Goal: Transaction & Acquisition: Obtain resource

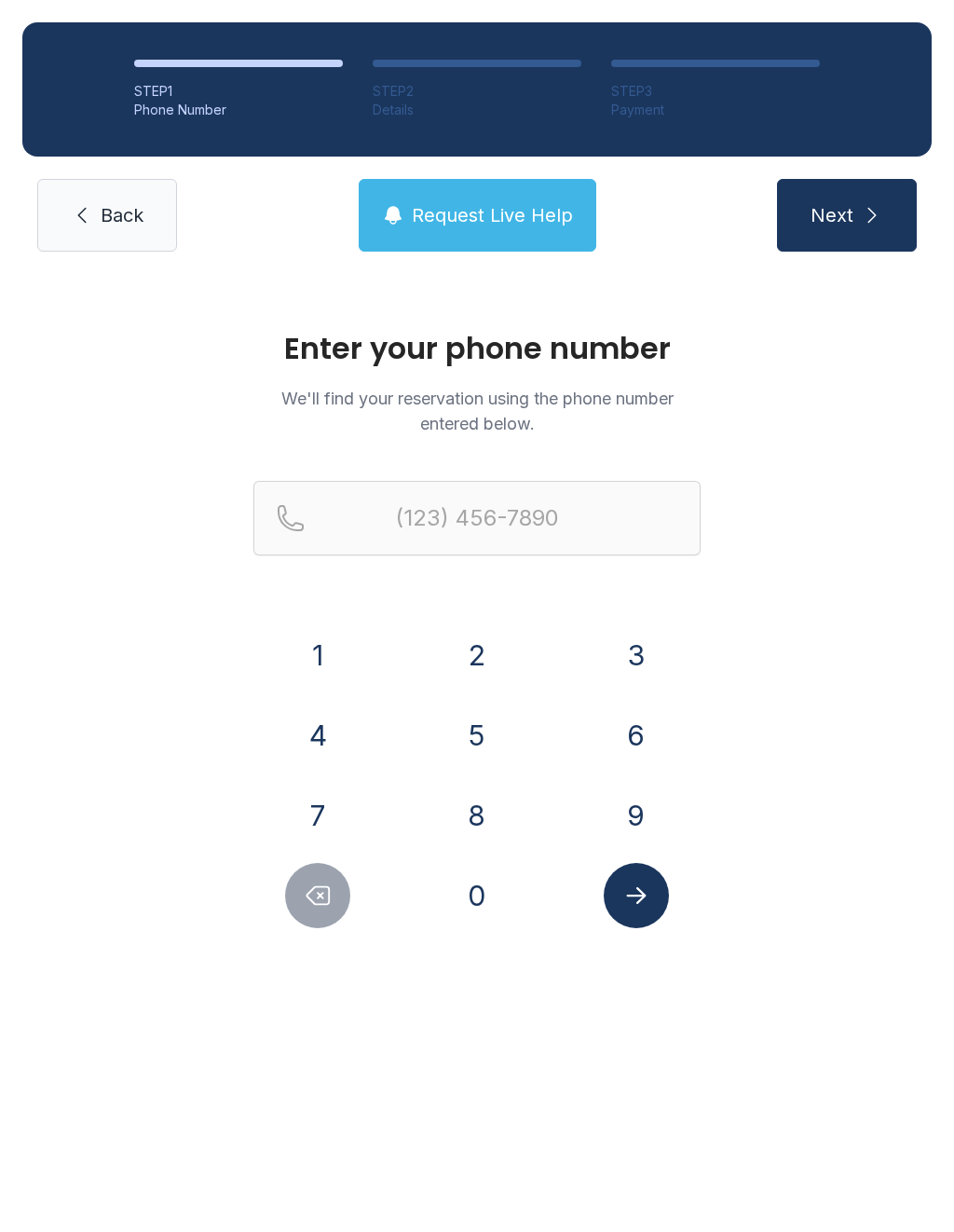
click at [309, 825] on button "7" at bounding box center [317, 815] width 65 height 65
click at [488, 655] on button "2" at bounding box center [477, 655] width 65 height 65
click at [493, 901] on button "0" at bounding box center [477, 895] width 65 height 65
click at [491, 815] on button "8" at bounding box center [477, 815] width 65 height 65
click at [486, 884] on button "0" at bounding box center [477, 895] width 65 height 65
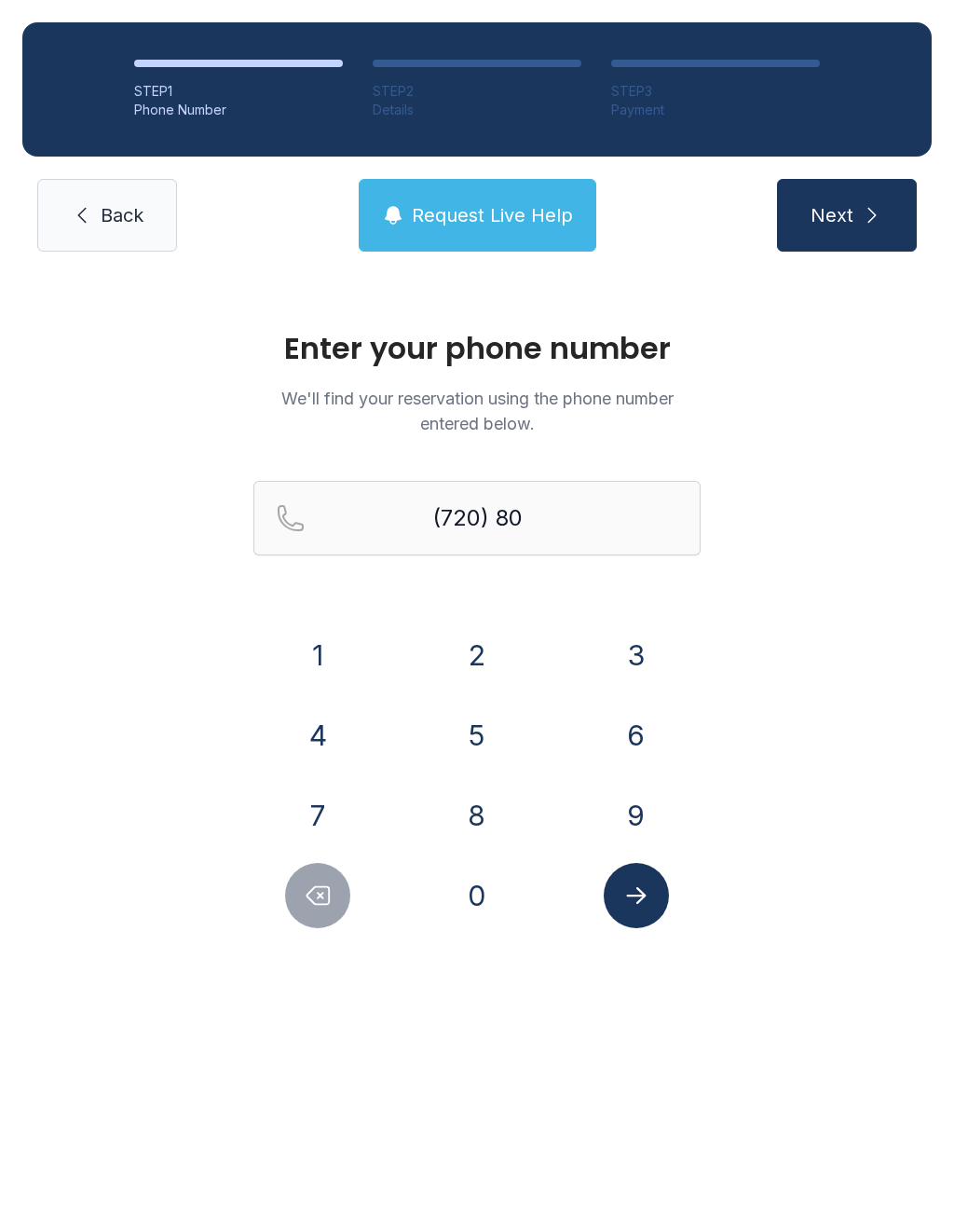
click at [647, 815] on button "9" at bounding box center [636, 815] width 65 height 65
click at [631, 652] on button "3" at bounding box center [636, 655] width 65 height 65
click at [484, 809] on button "8" at bounding box center [477, 815] width 65 height 65
click at [490, 897] on button "0" at bounding box center [477, 895] width 65 height 65
click at [498, 713] on button "5" at bounding box center [477, 735] width 65 height 65
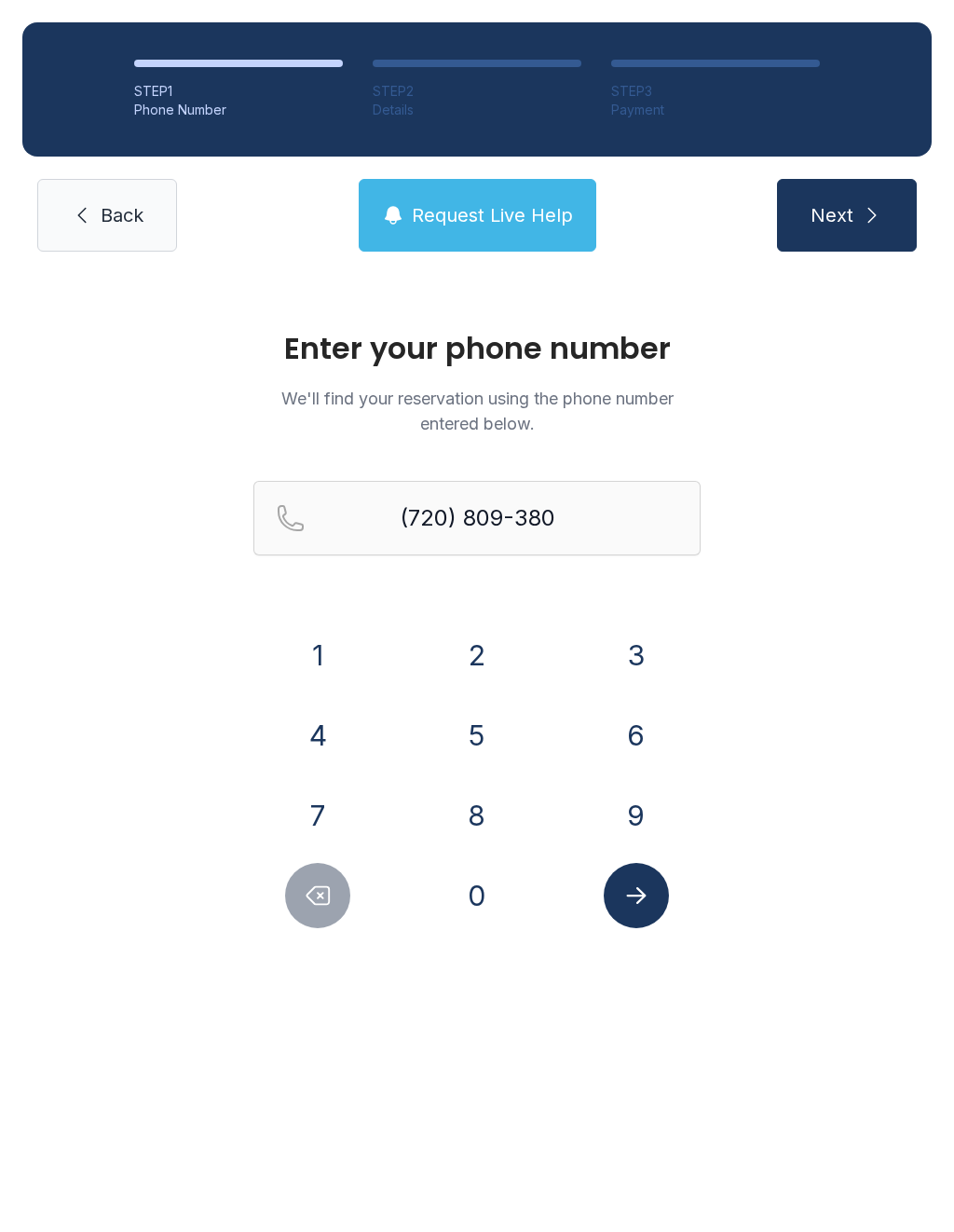
type input "[PHONE_NUMBER]"
click at [653, 891] on button "Submit lookup form" at bounding box center [636, 895] width 65 height 65
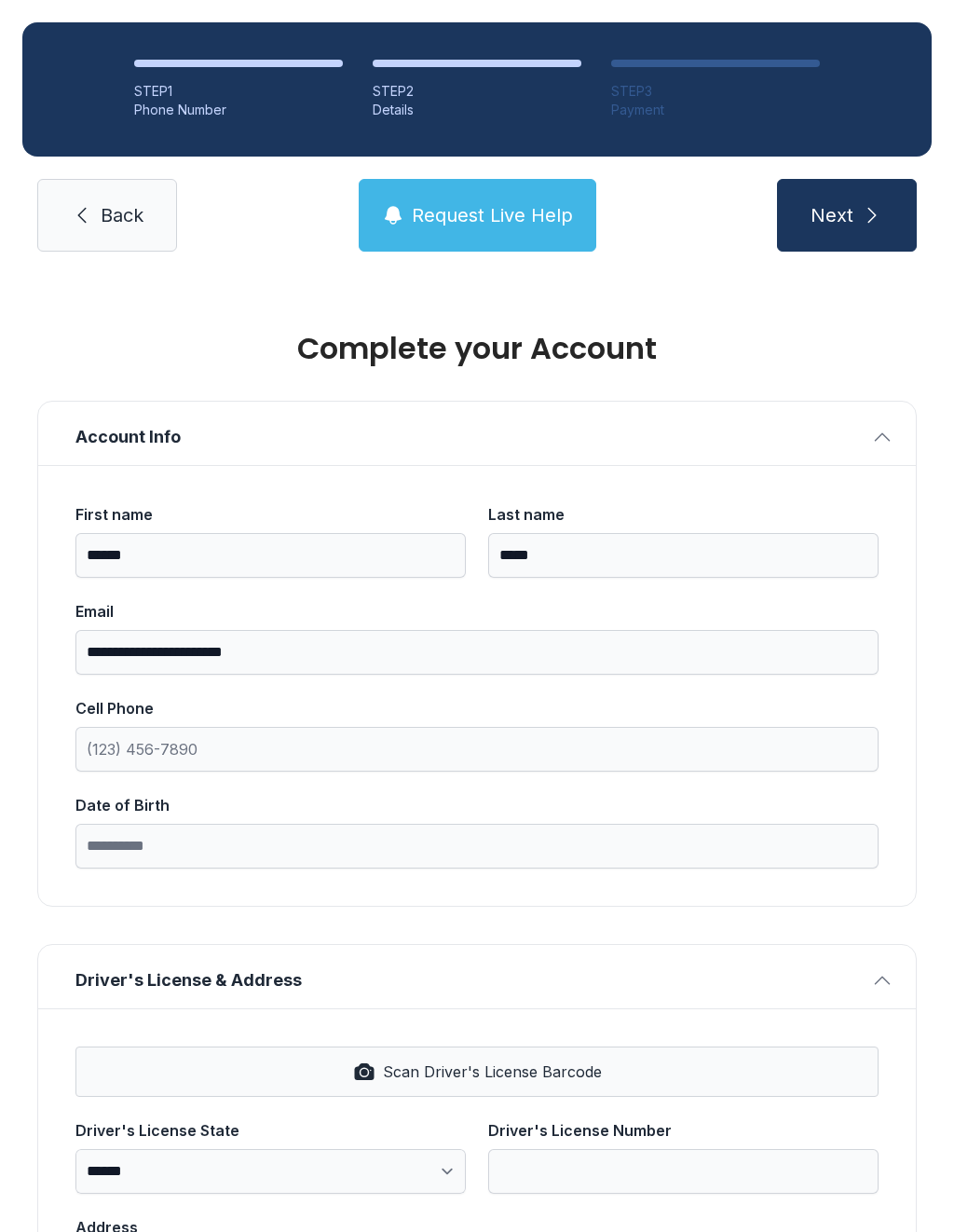
click at [236, 510] on div "First name" at bounding box center [270, 514] width 390 height 22
click at [236, 533] on input "******" at bounding box center [270, 555] width 390 height 45
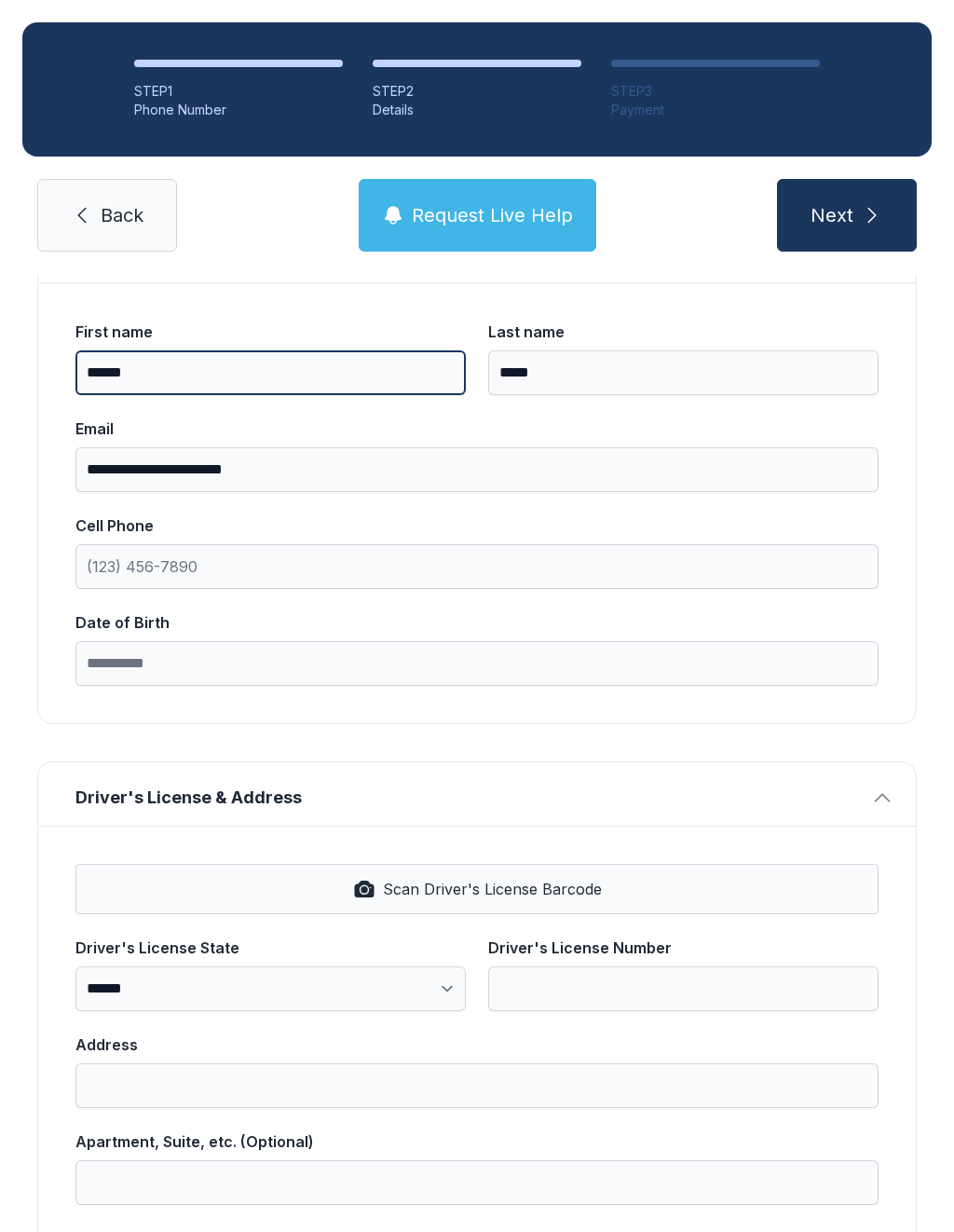
scroll to position [196, 0]
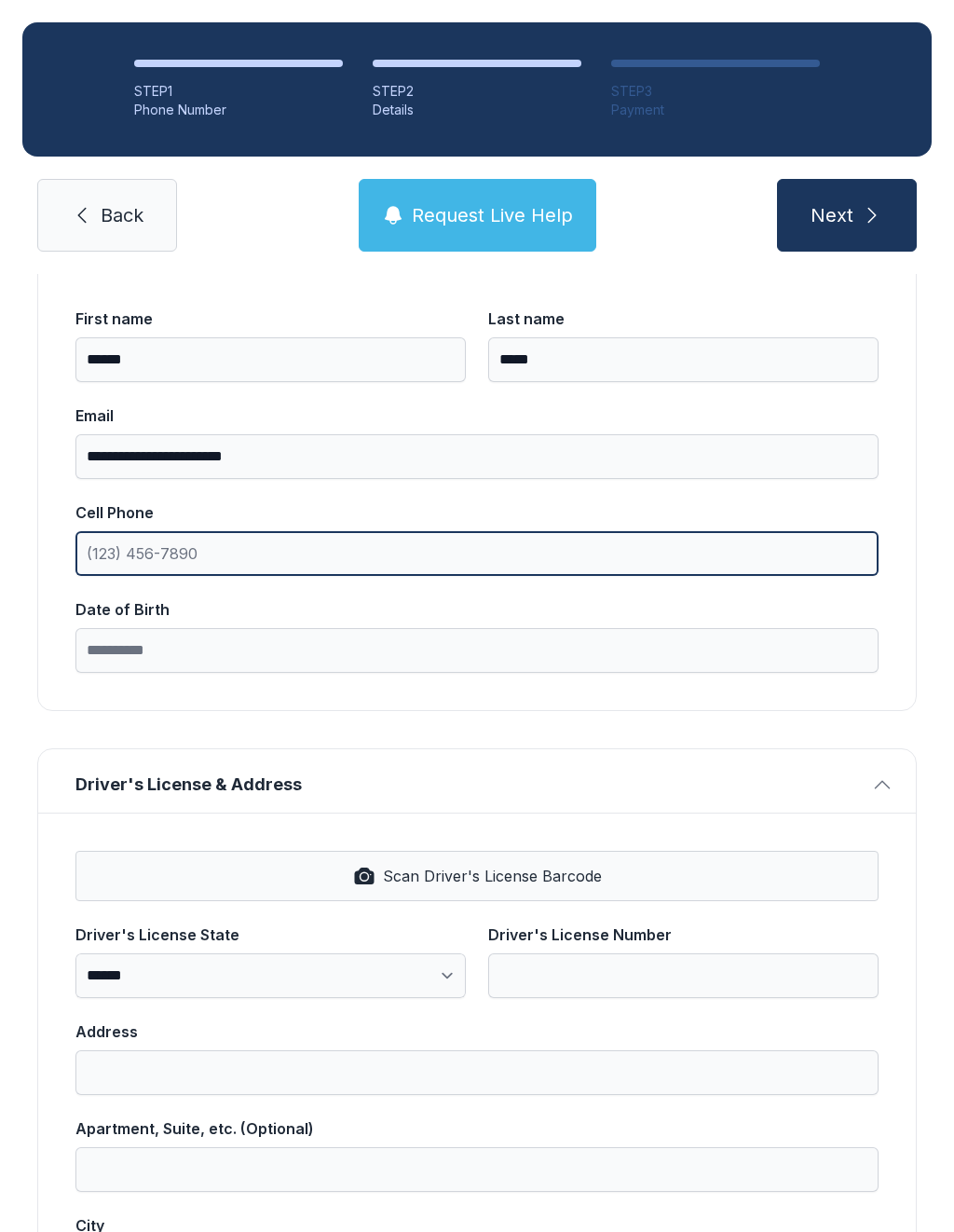
click at [392, 571] on input "Cell Phone" at bounding box center [477, 554] width 804 height 45
type input "[PHONE_NUMBER]"
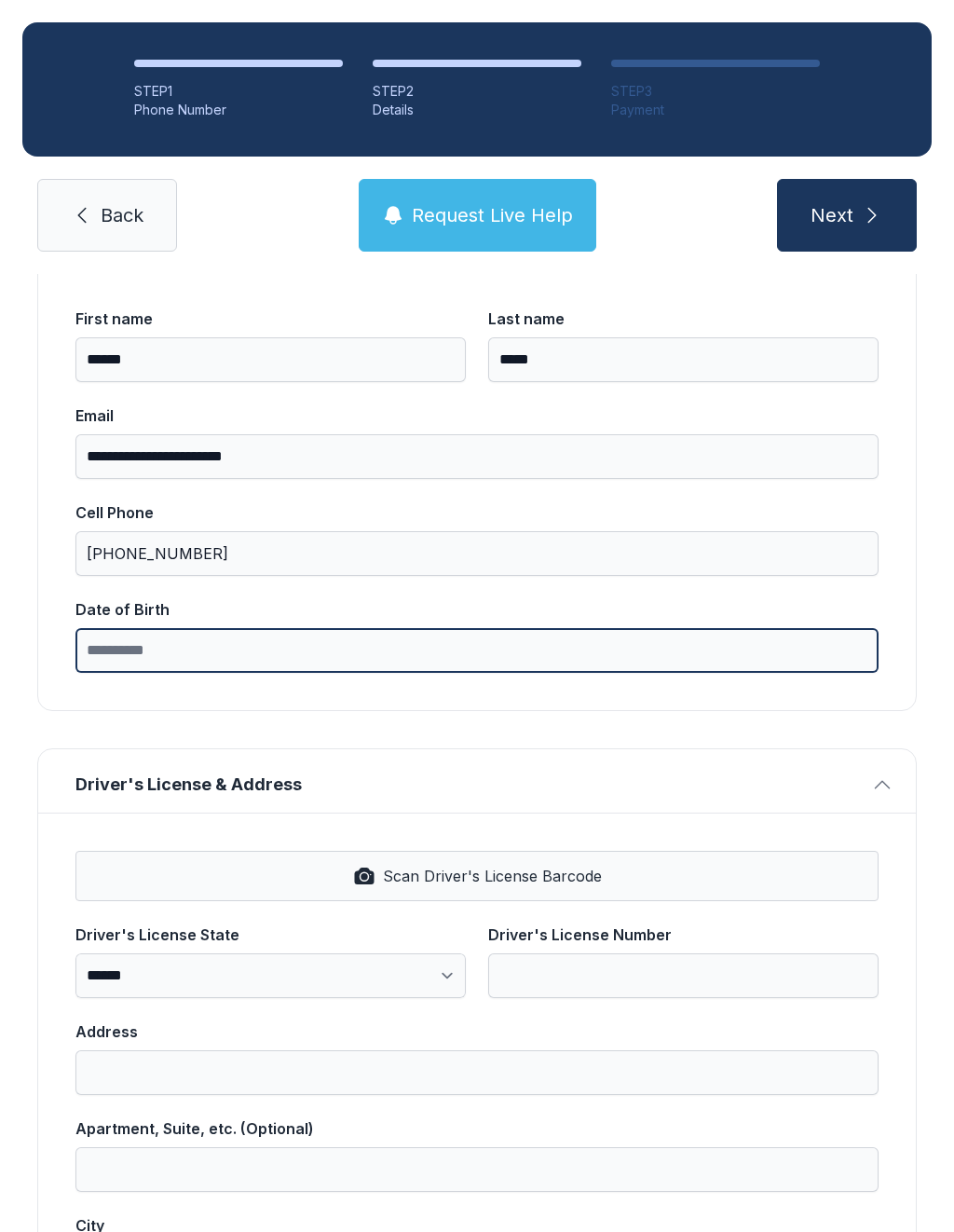
click at [536, 658] on input "Date of Birth" at bounding box center [477, 651] width 804 height 45
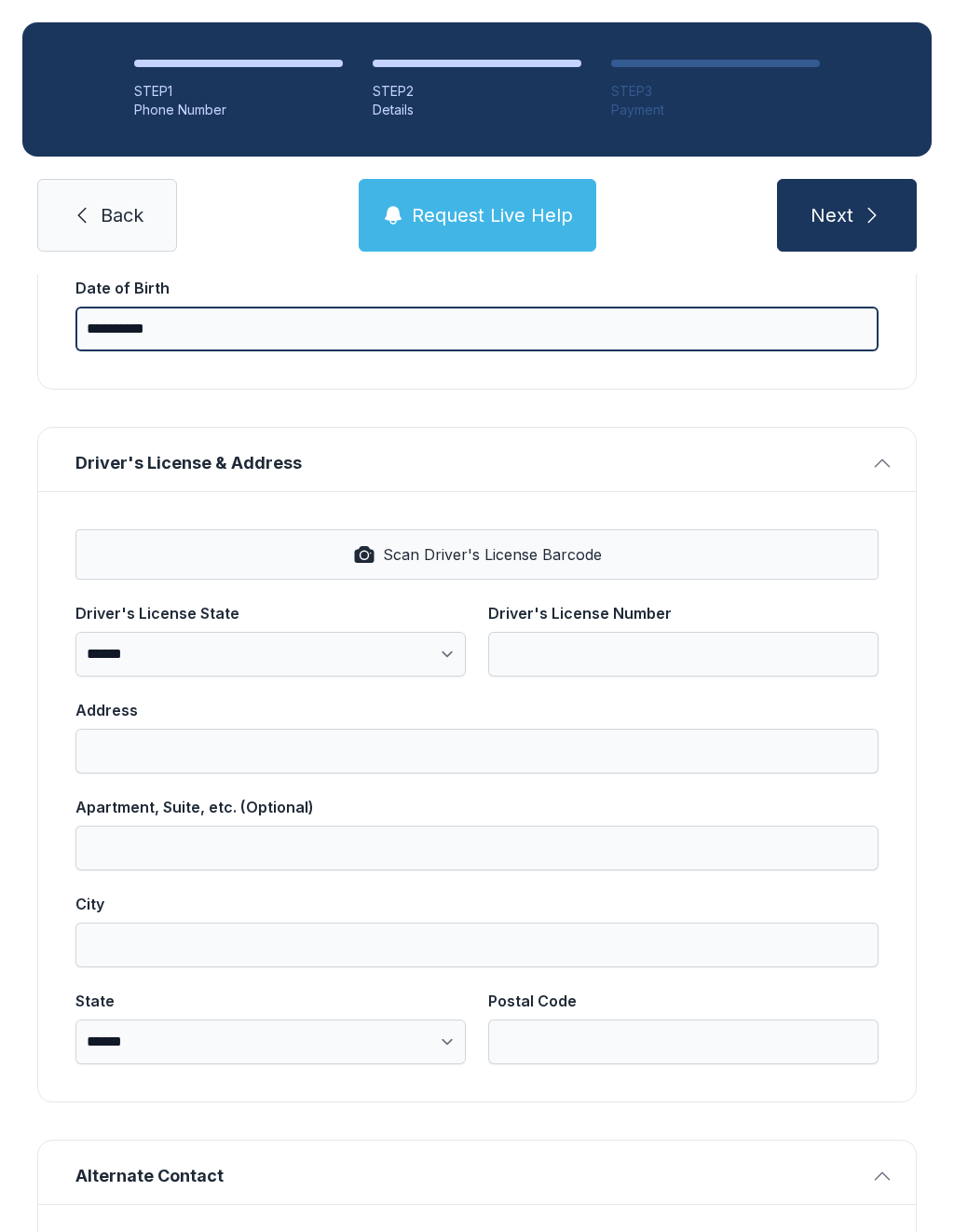
scroll to position [580, 0]
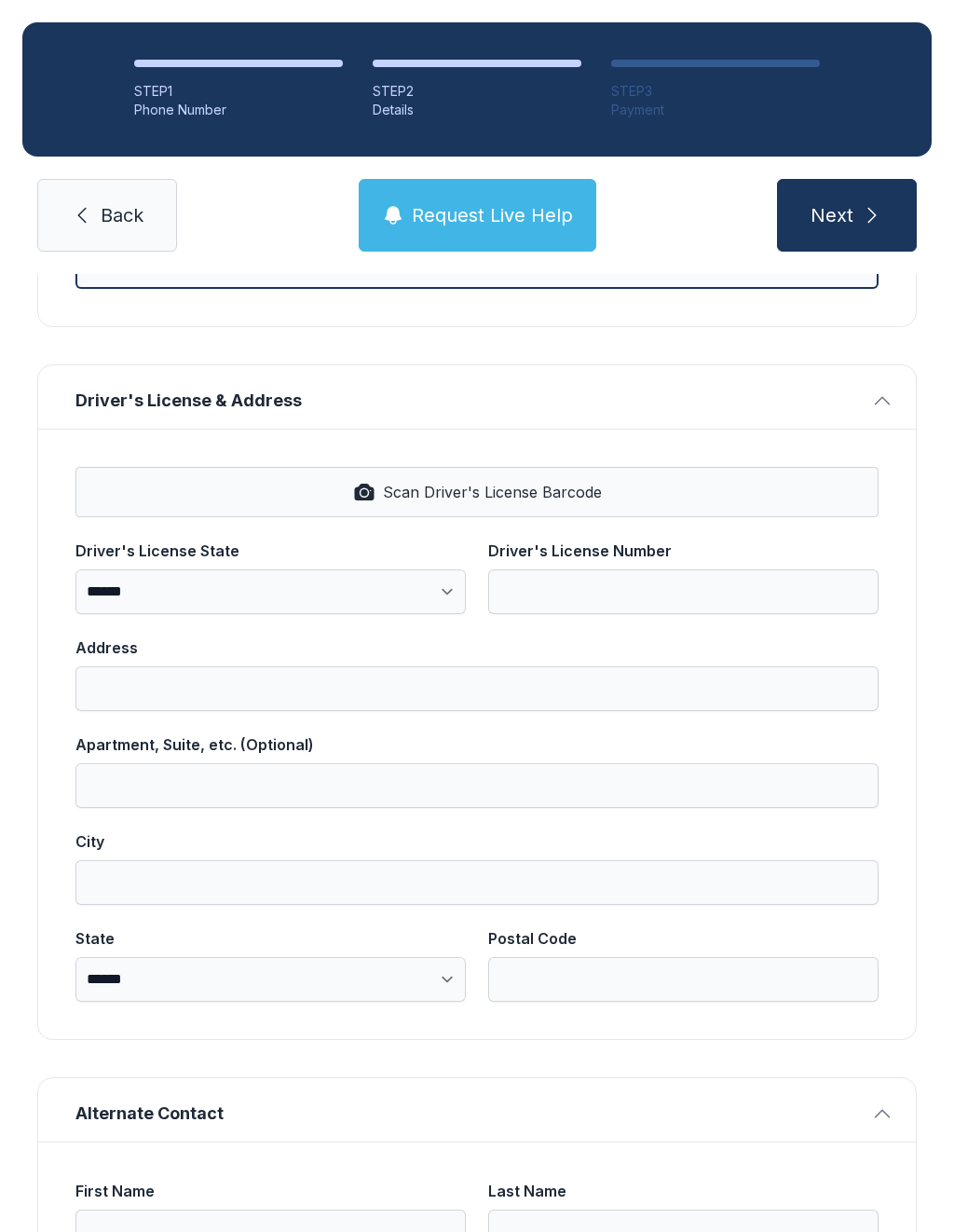
type input "**********"
click at [613, 499] on button "Scan Driver's License Barcode" at bounding box center [477, 492] width 804 height 50
click at [124, 227] on span "Back" at bounding box center [122, 215] width 43 height 26
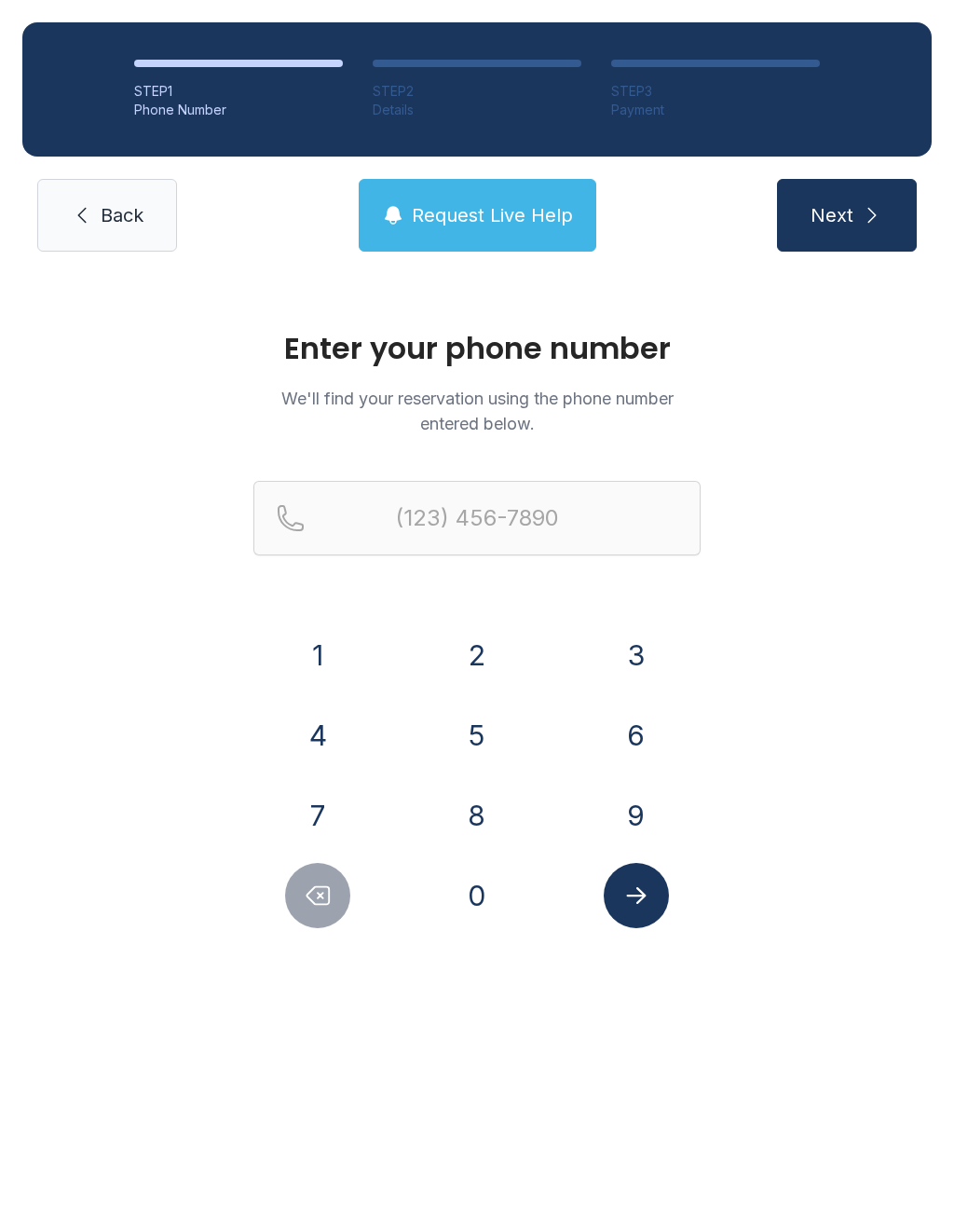
click at [308, 808] on button "7" at bounding box center [317, 815] width 65 height 65
click at [493, 654] on button "2" at bounding box center [477, 655] width 65 height 65
click at [480, 838] on button "8" at bounding box center [477, 815] width 65 height 65
click at [328, 899] on icon "Delete number" at bounding box center [318, 895] width 28 height 28
click at [496, 797] on button "8" at bounding box center [477, 815] width 65 height 65
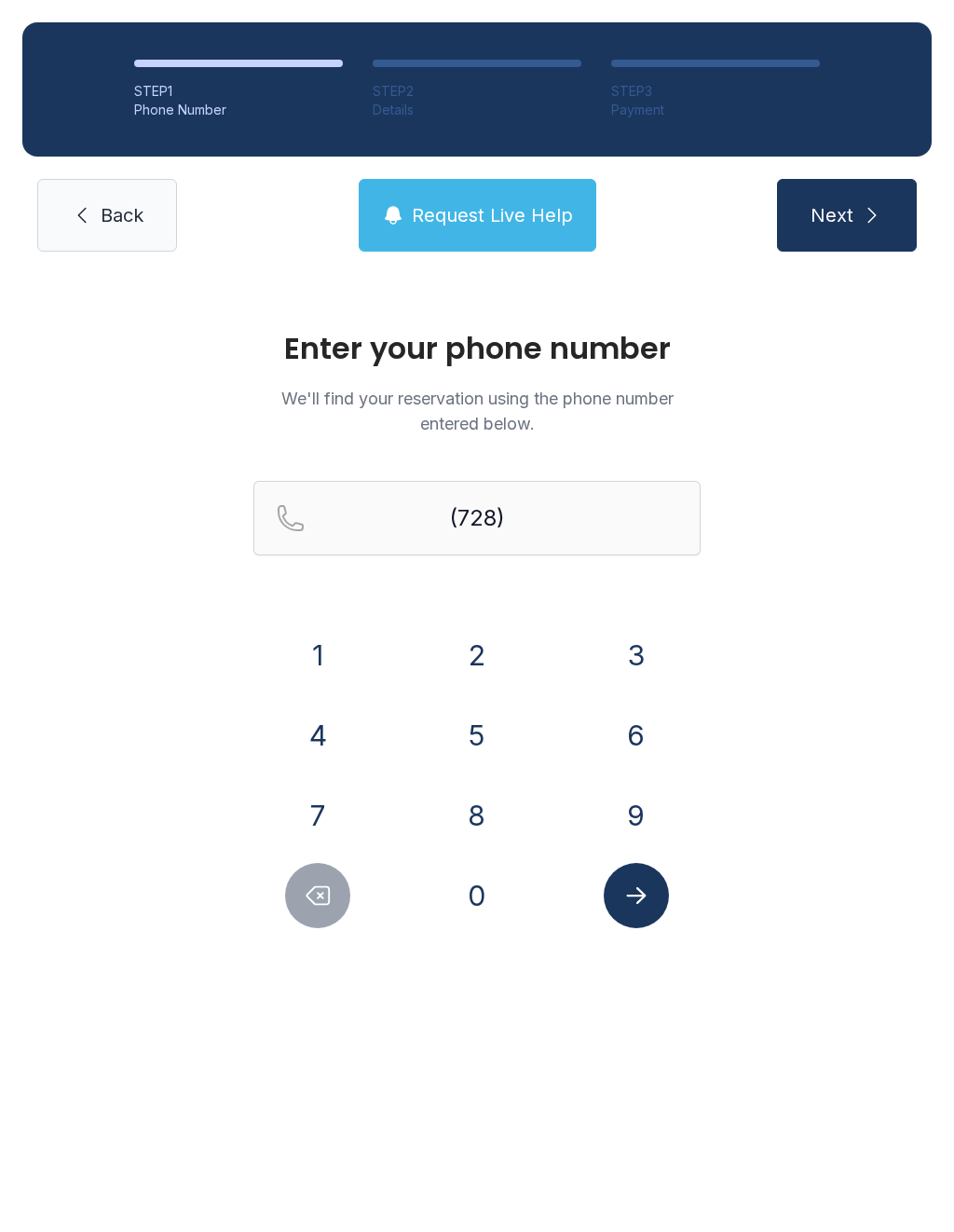
click at [340, 901] on button "Delete number" at bounding box center [317, 895] width 65 height 65
click at [474, 884] on button "0" at bounding box center [477, 895] width 65 height 65
click at [496, 805] on button "8" at bounding box center [477, 815] width 65 height 65
click at [485, 878] on button "0" at bounding box center [477, 895] width 65 height 65
click at [630, 823] on button "9" at bounding box center [636, 815] width 65 height 65
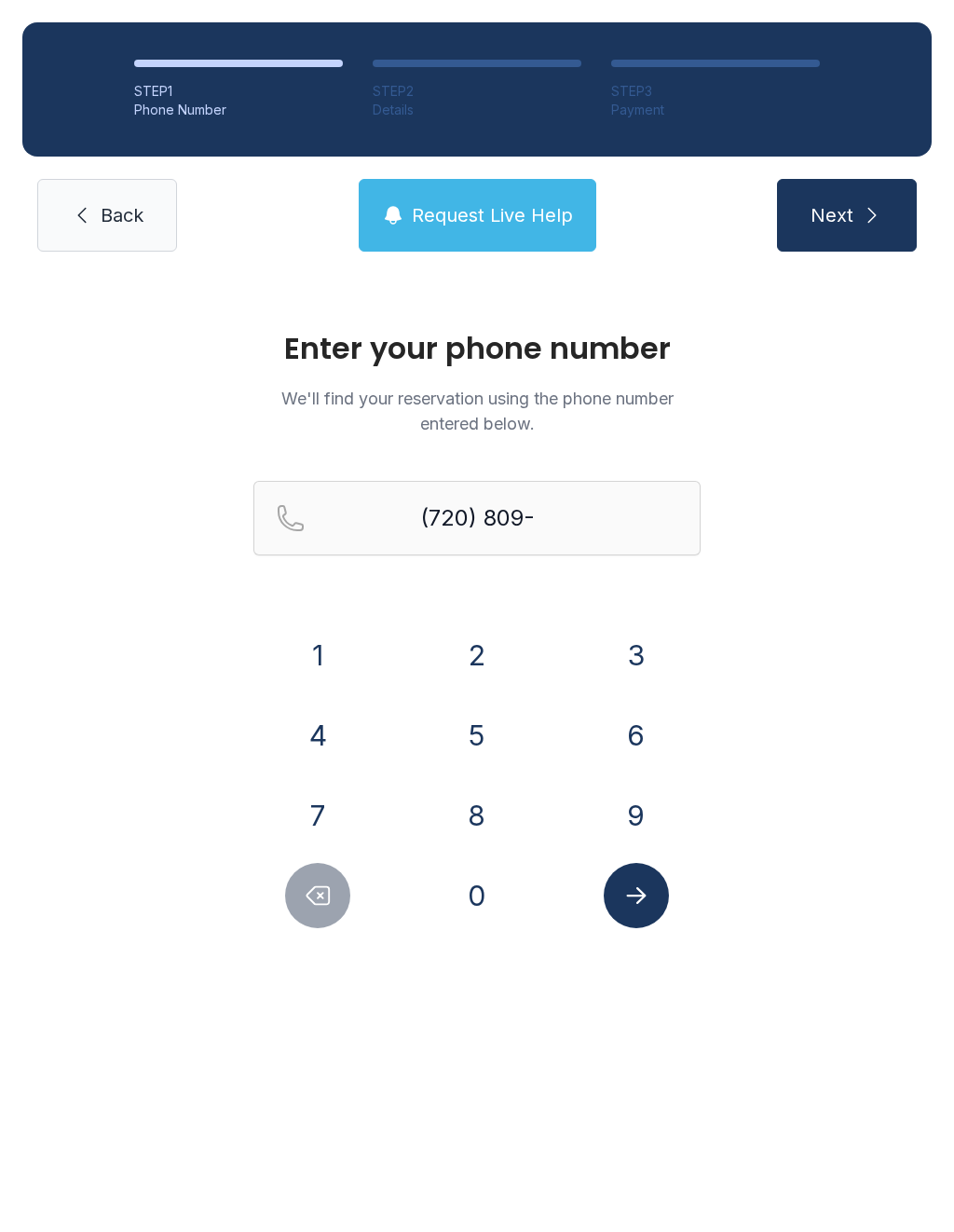
click at [642, 648] on button "3" at bounding box center [636, 655] width 65 height 65
click at [480, 806] on button "8" at bounding box center [477, 815] width 65 height 65
click at [499, 739] on button "5" at bounding box center [477, 735] width 65 height 65
click at [343, 885] on button "Delete number" at bounding box center [317, 895] width 65 height 65
click at [468, 900] on button "0" at bounding box center [477, 895] width 65 height 65
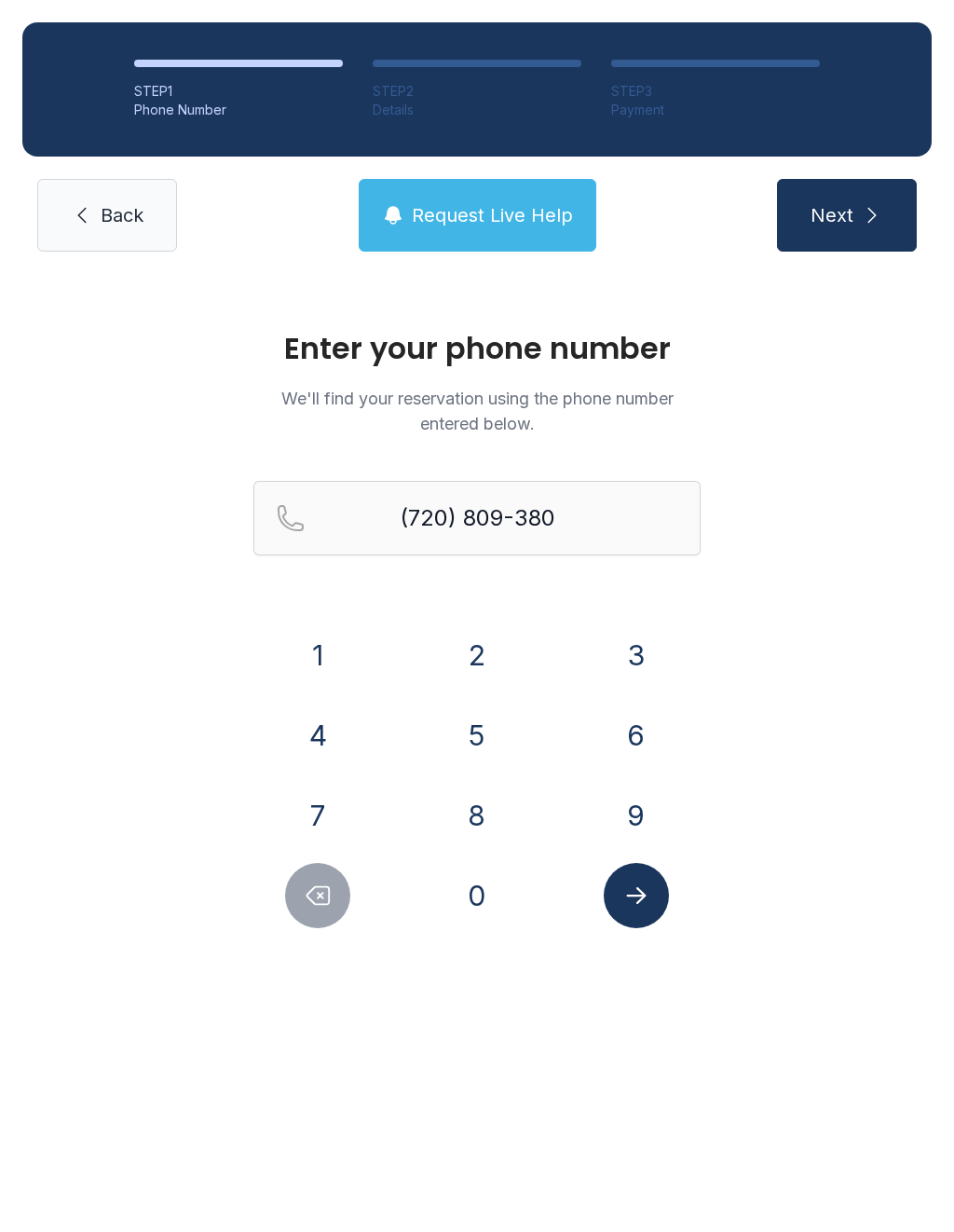
click at [475, 725] on button "5" at bounding box center [477, 735] width 65 height 65
type input "[PHONE_NUMBER]"
click at [650, 883] on icon "Submit lookup form" at bounding box center [636, 895] width 28 height 28
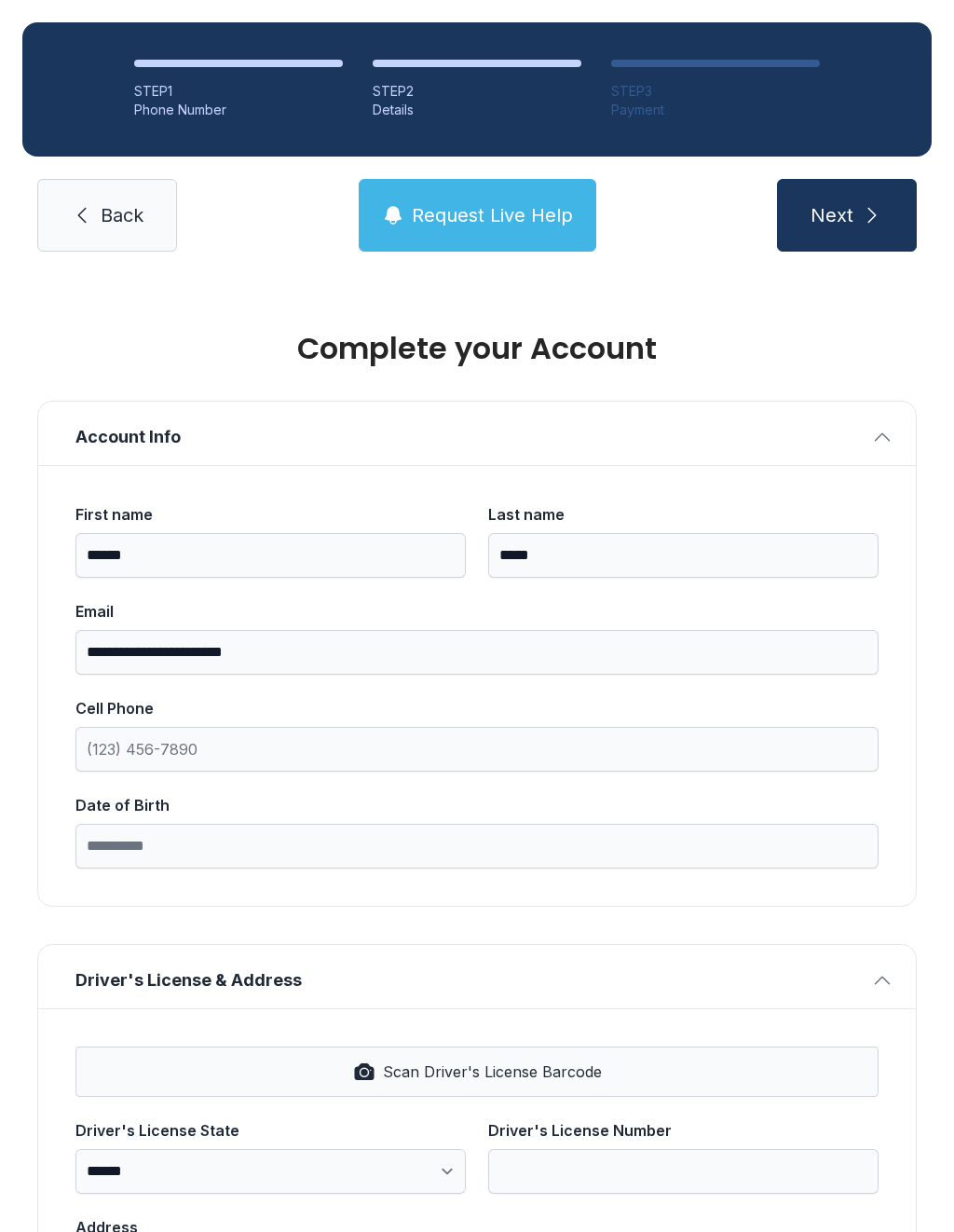
click at [624, 901] on div "**********" at bounding box center [477, 685] width 878 height 441
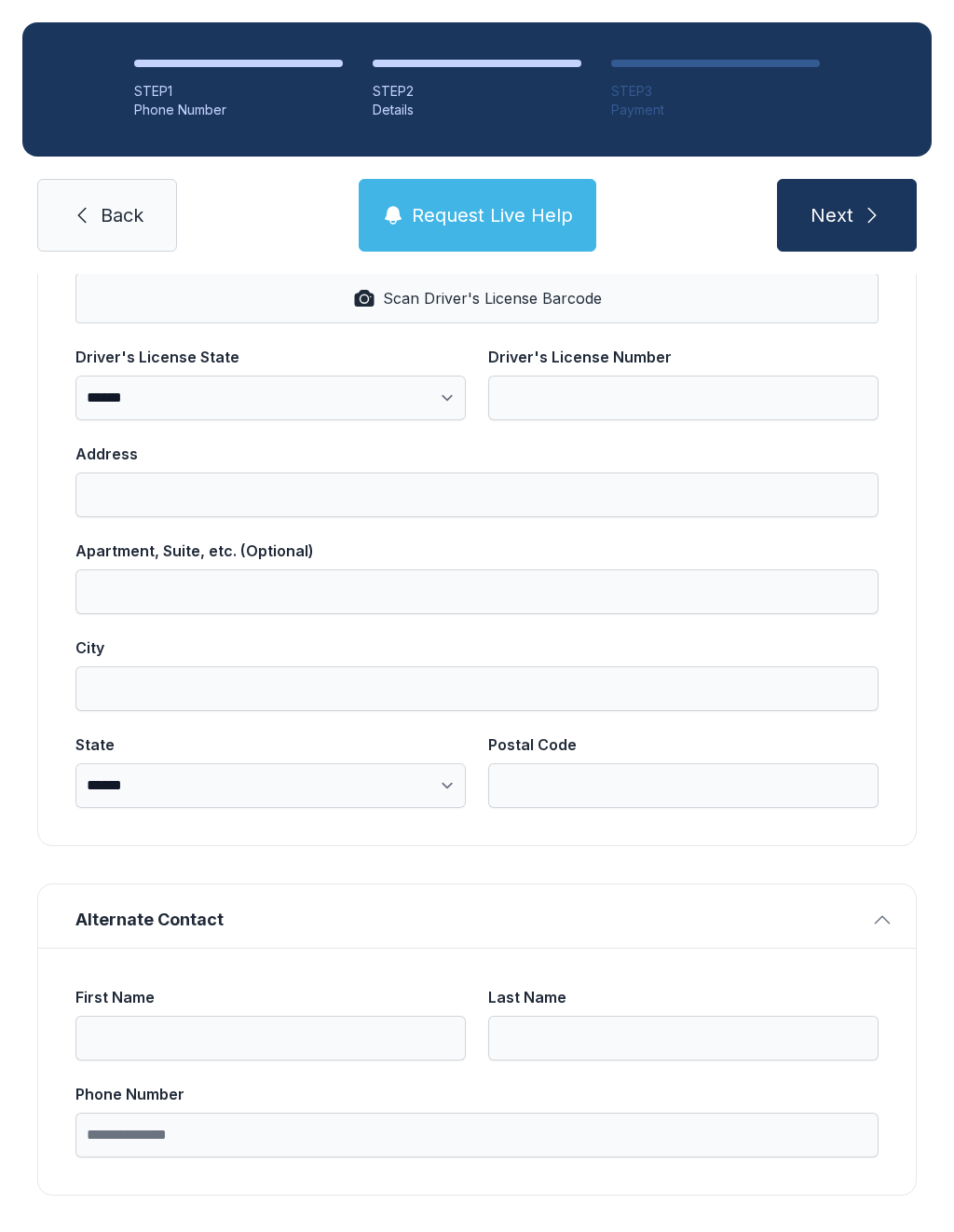
scroll to position [771, 0]
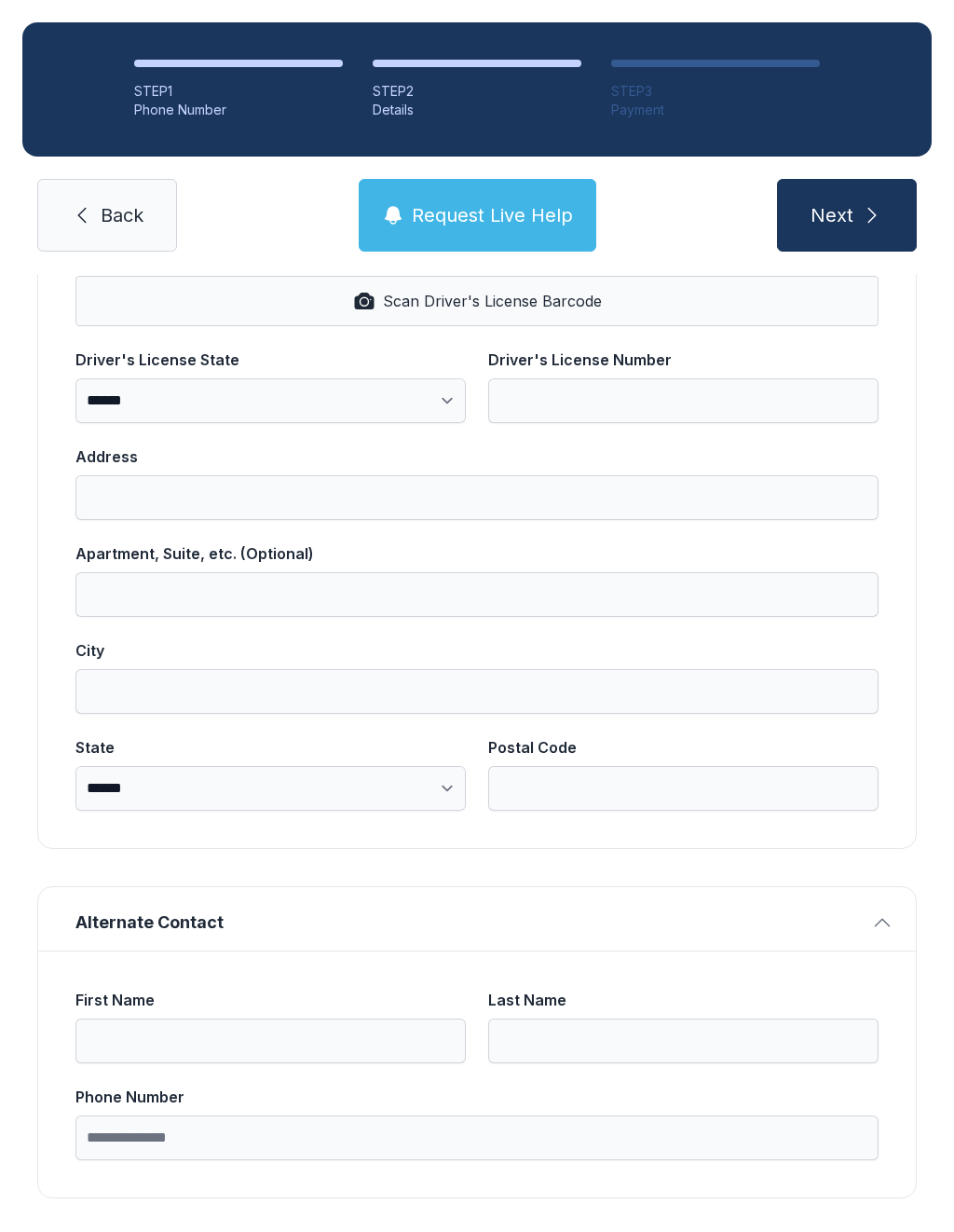
click at [801, 235] on button "Next" at bounding box center [847, 215] width 139 height 73
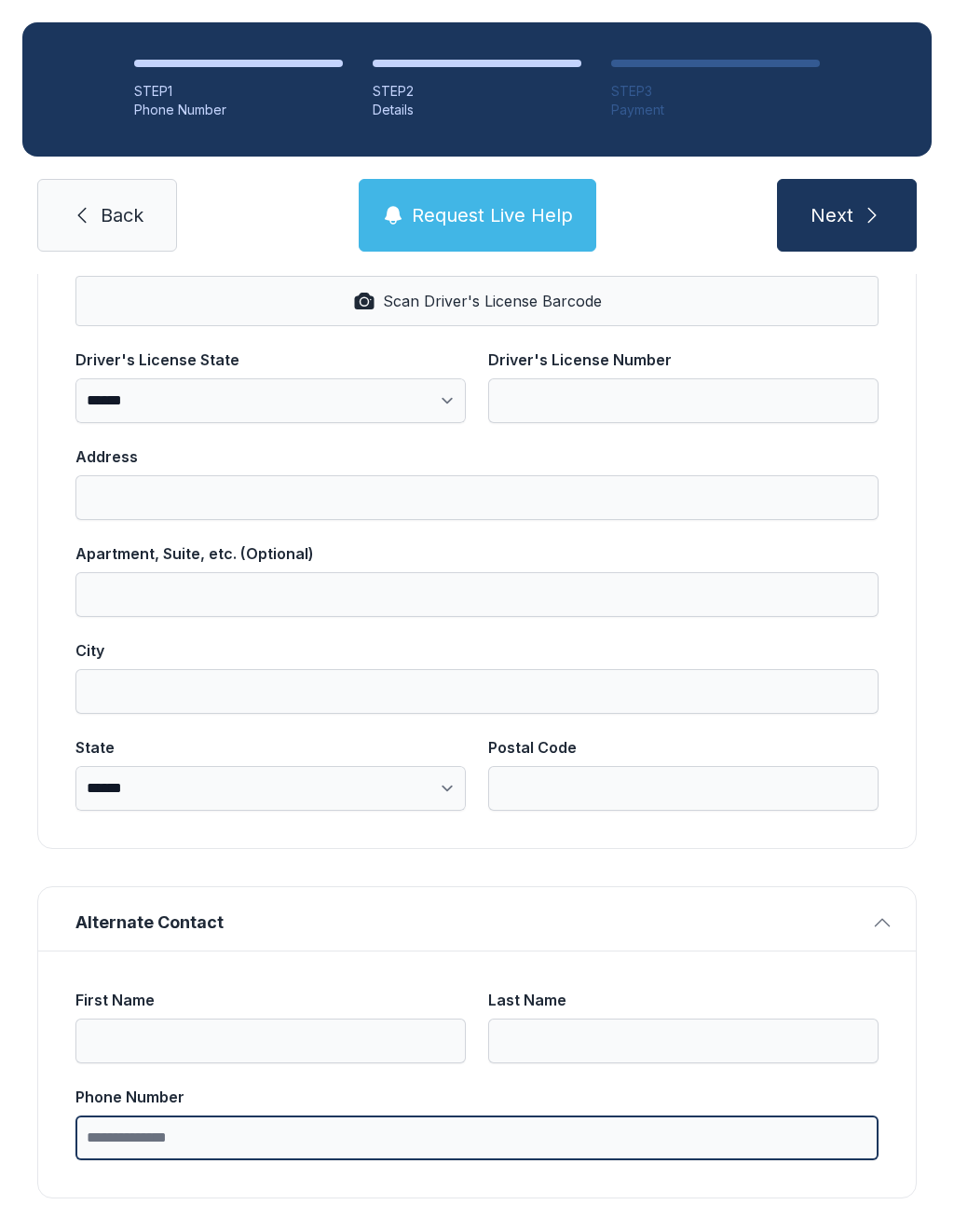
type input "*"
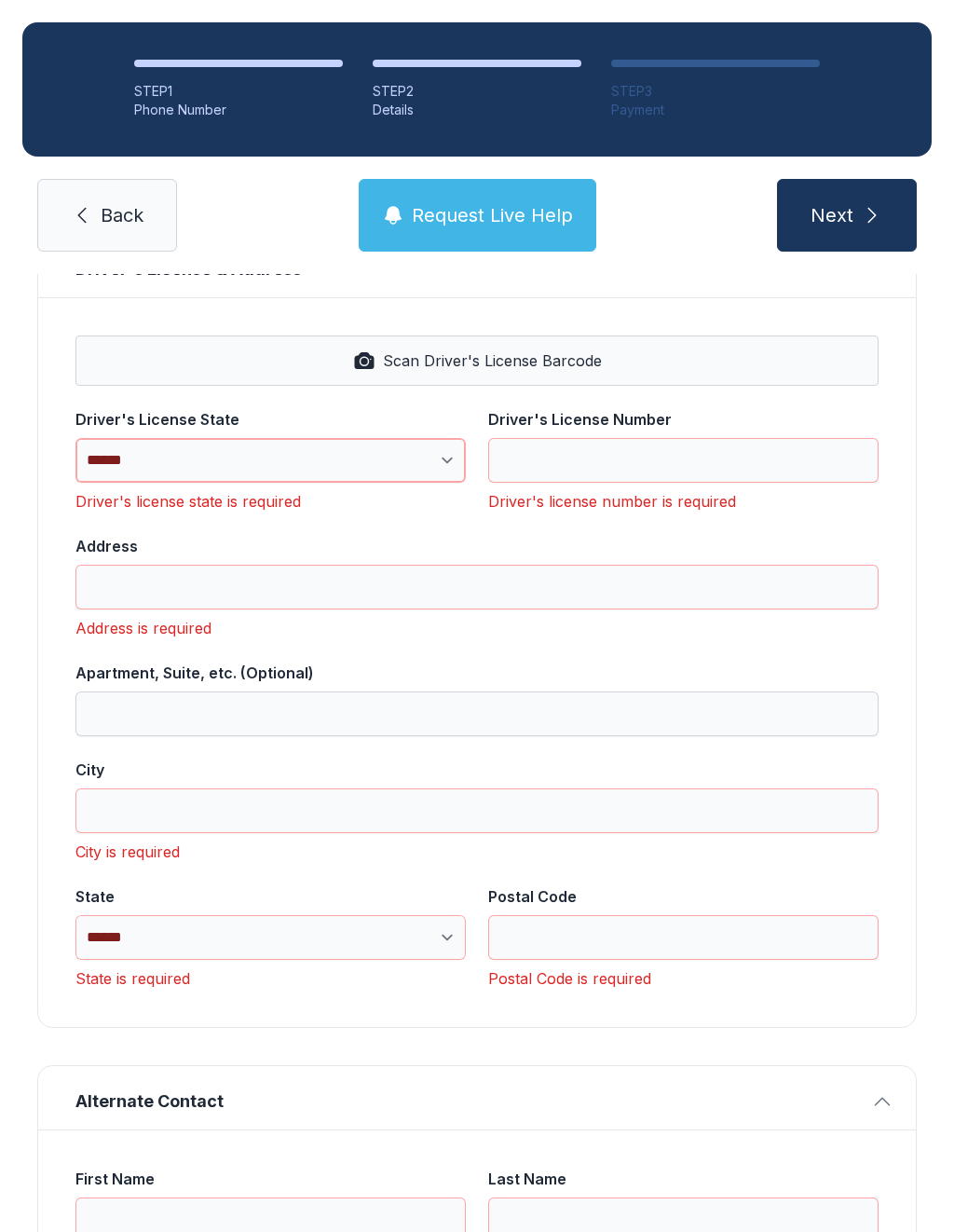
click at [308, 469] on select "**********" at bounding box center [270, 460] width 390 height 45
select select "**"
click at [633, 457] on input "Driver's License Number" at bounding box center [683, 460] width 390 height 45
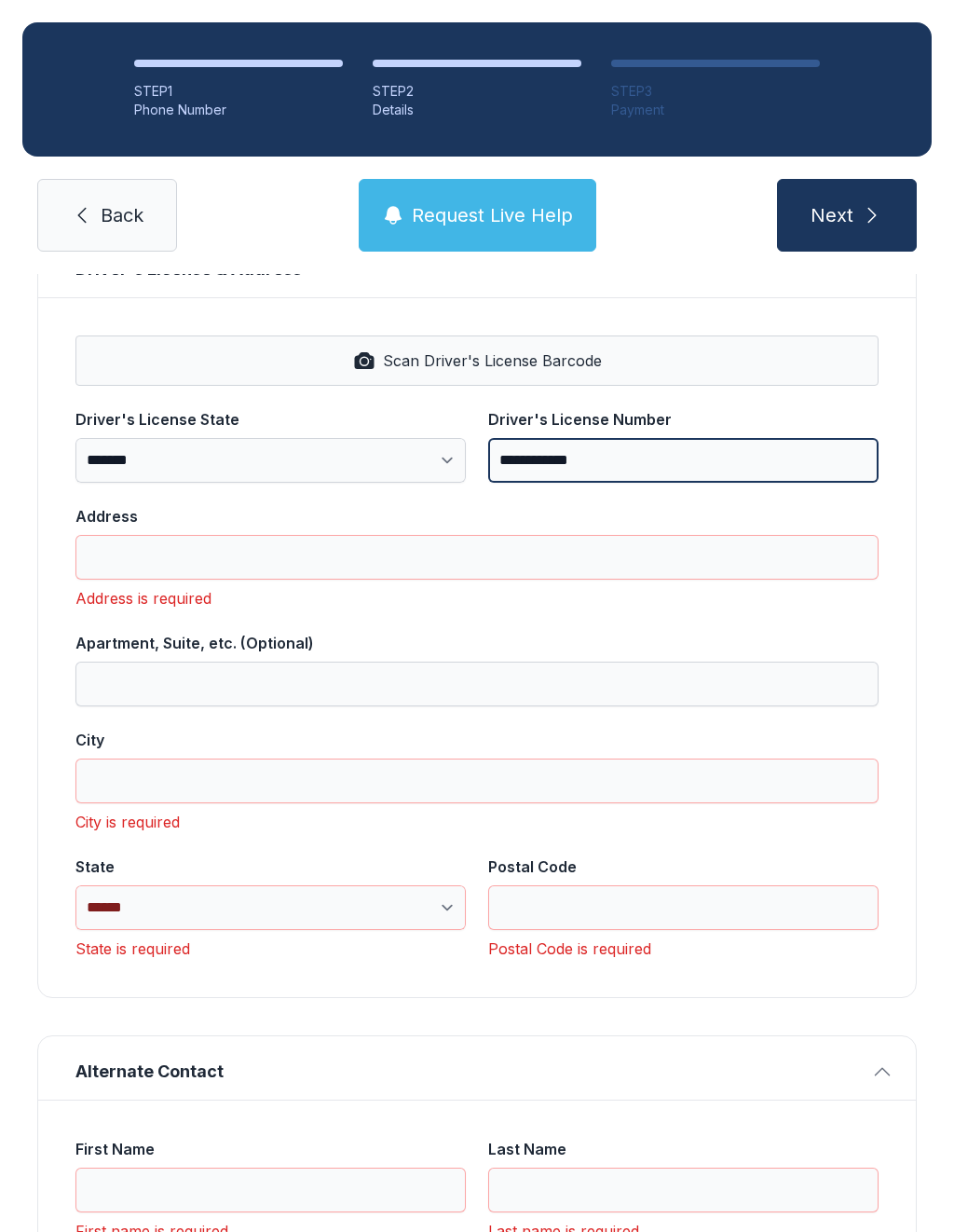
type input "**********"
click at [247, 560] on input "Address" at bounding box center [477, 557] width 804 height 45
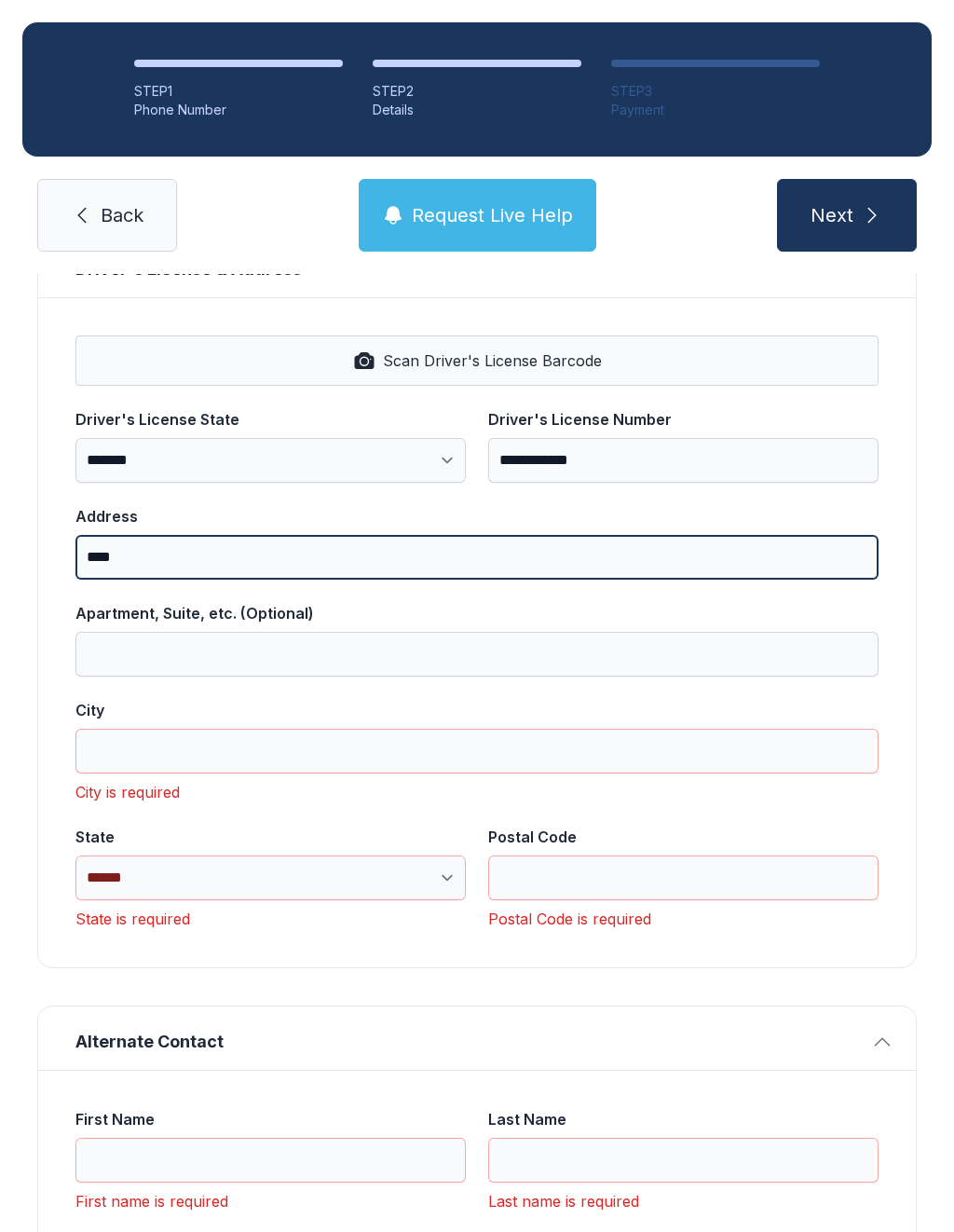
scroll to position [924, 0]
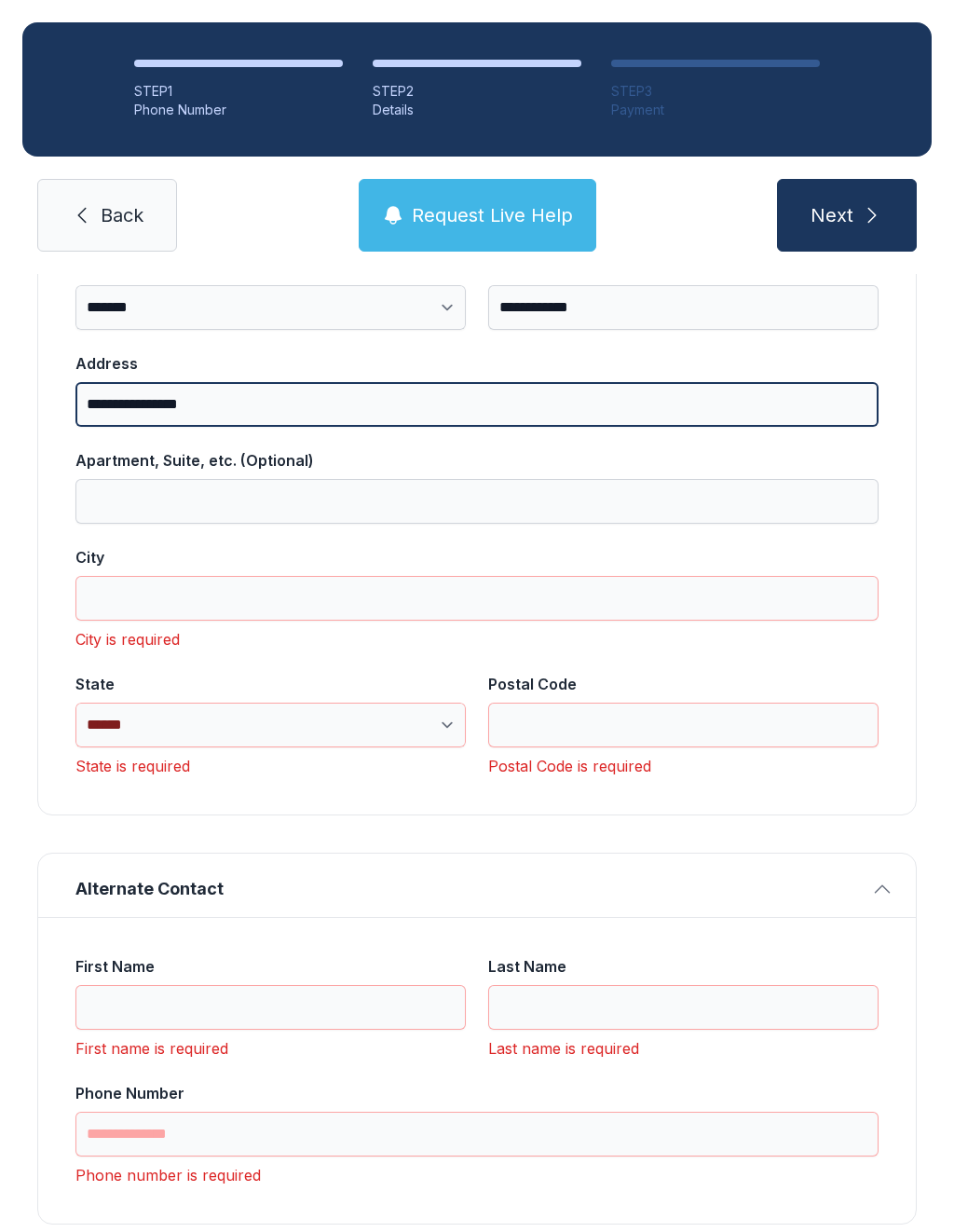
type input "**********"
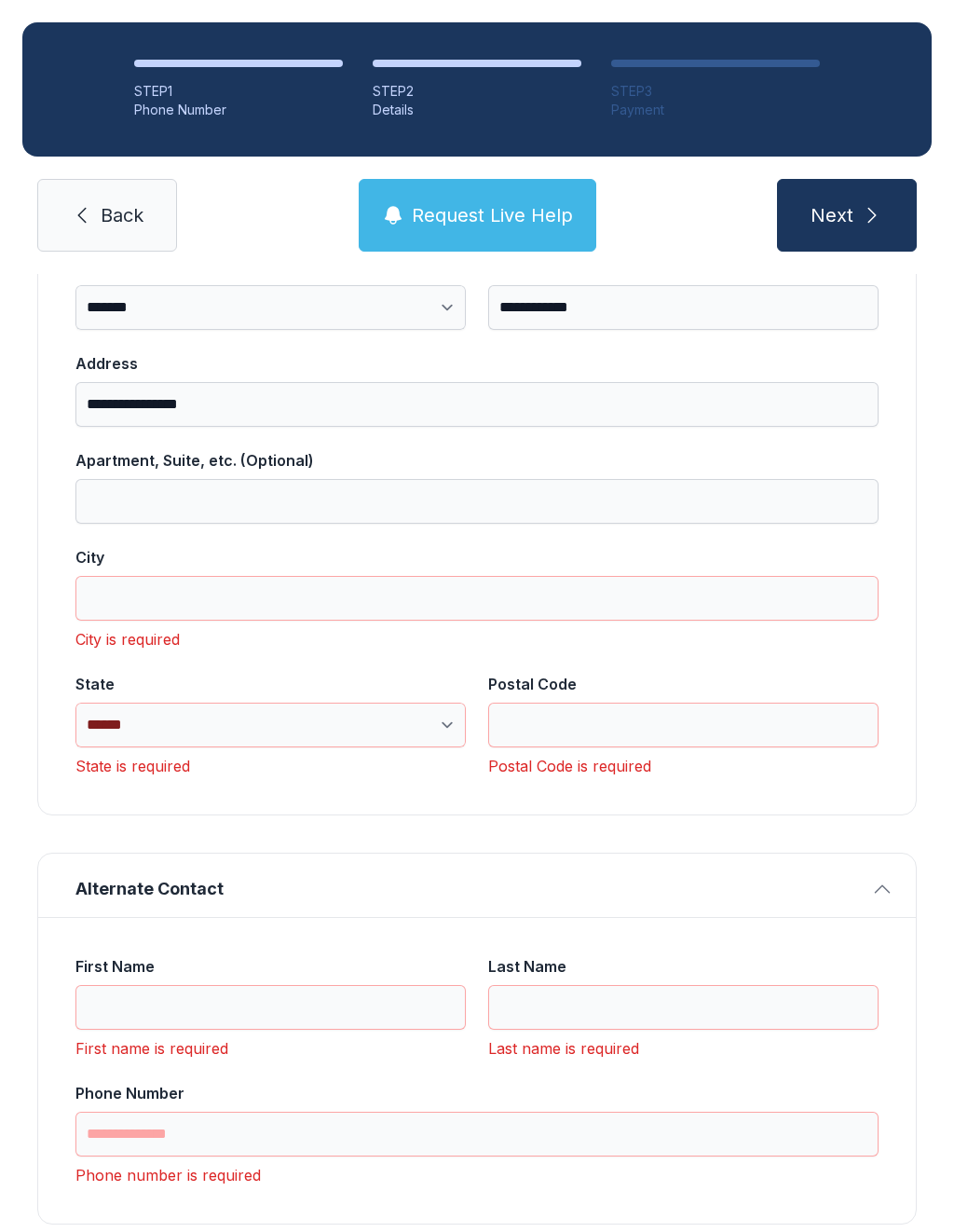
click at [238, 593] on input "City" at bounding box center [477, 599] width 804 height 45
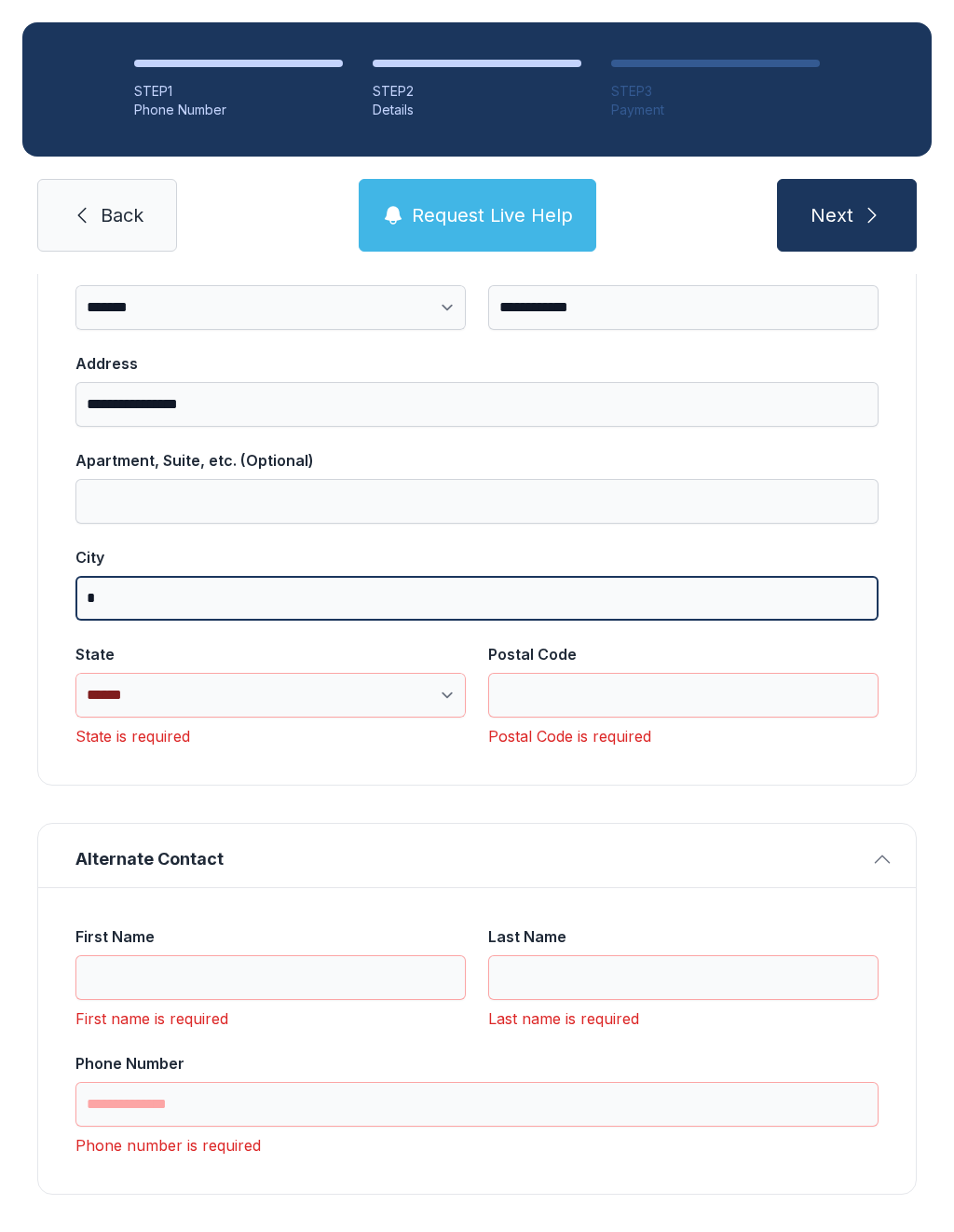
scroll to position [920, 0]
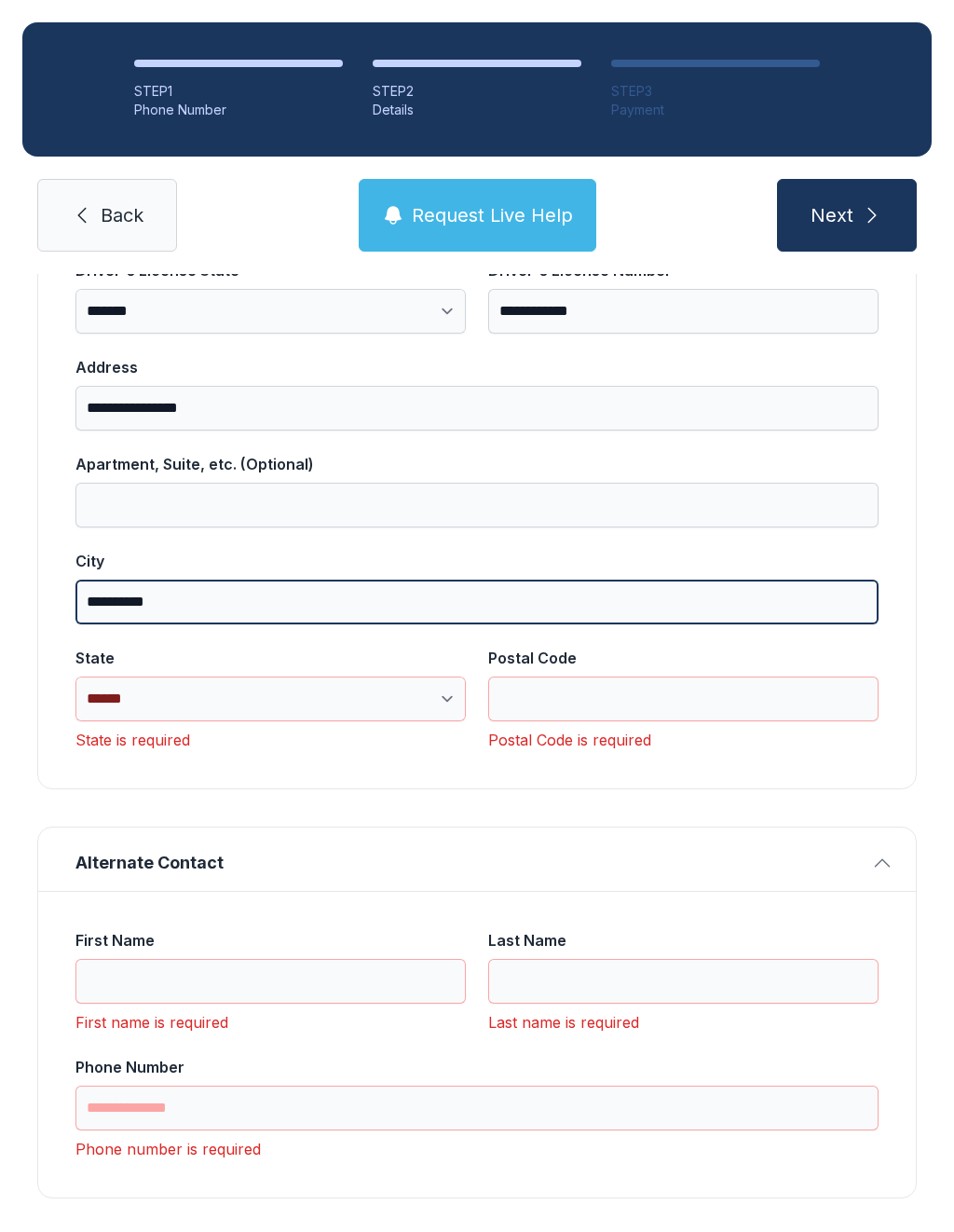
type input "**********"
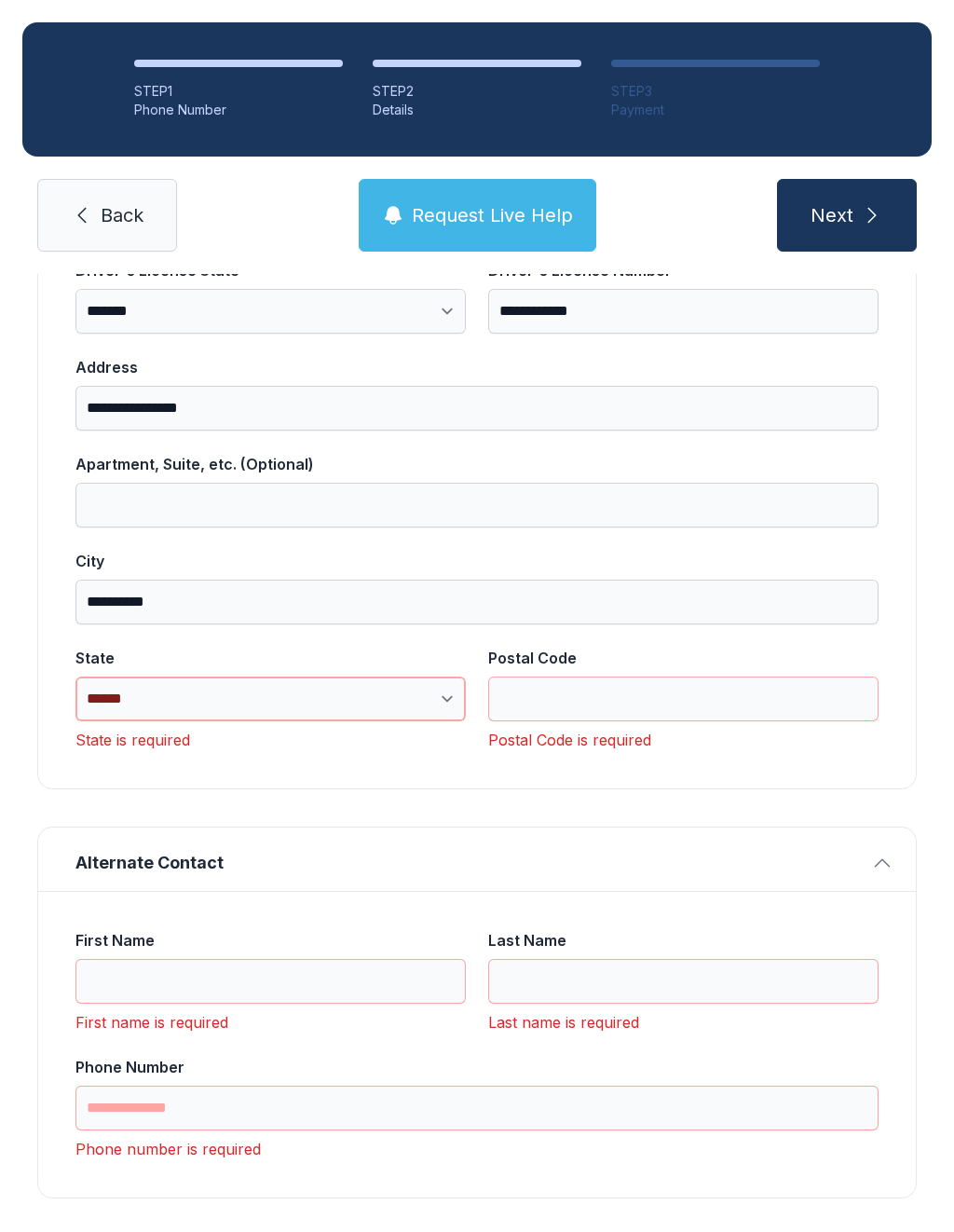
click at [274, 695] on select "**********" at bounding box center [270, 699] width 390 height 45
select select "**"
click at [630, 719] on input "Postal Code" at bounding box center [683, 699] width 390 height 45
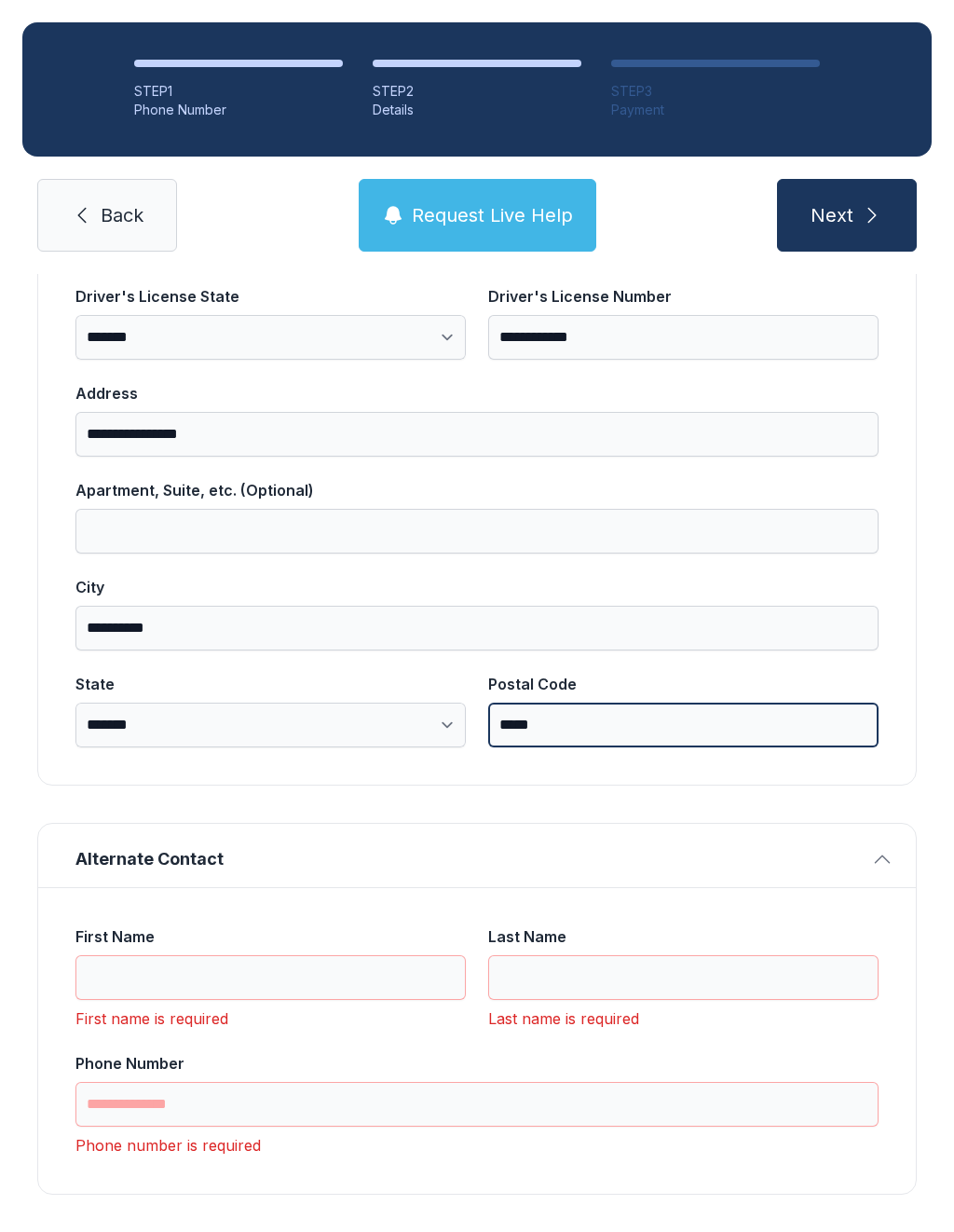
scroll to position [890, 0]
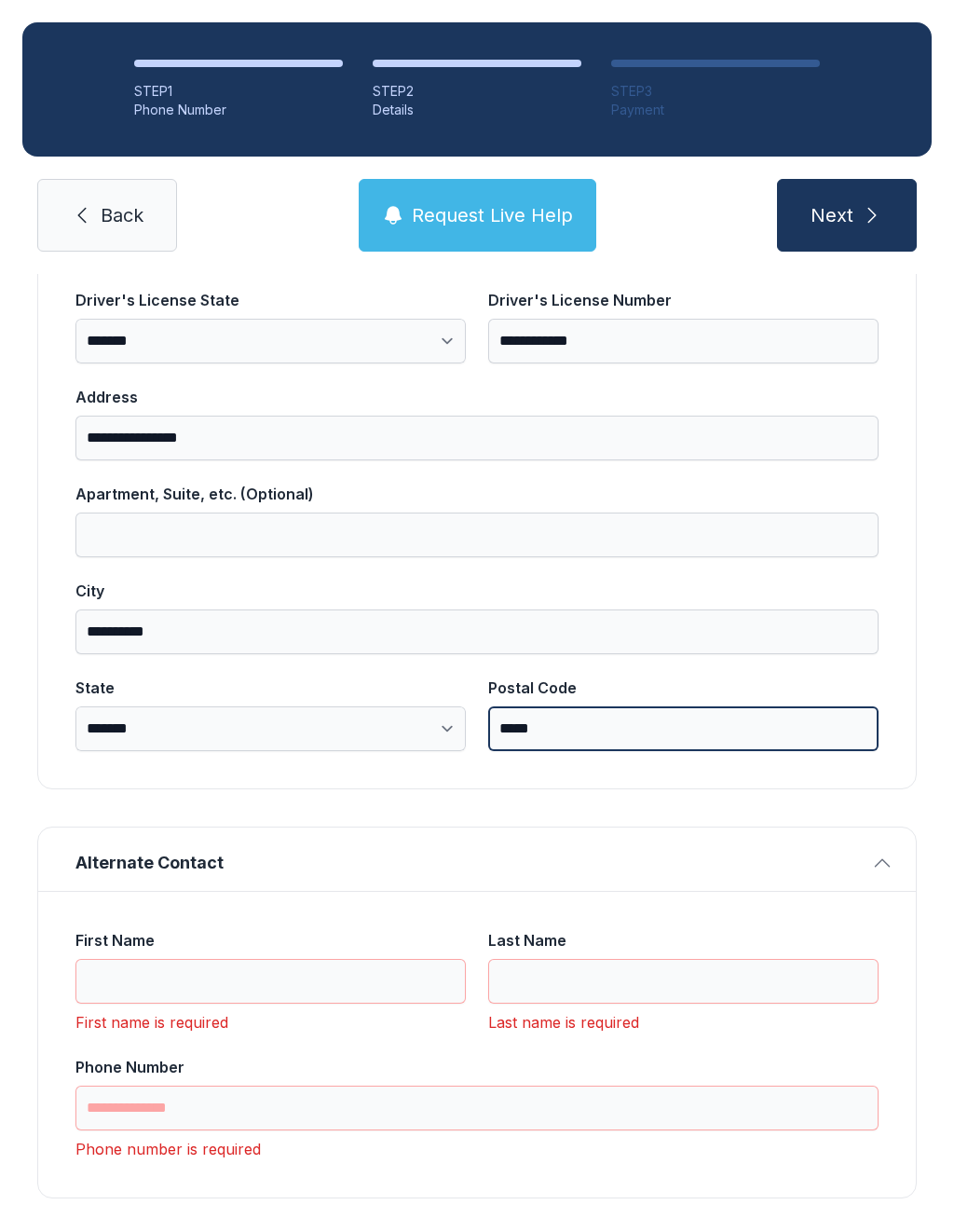
type input "*****"
click at [846, 215] on button "Next" at bounding box center [847, 215] width 139 height 73
type input "*"
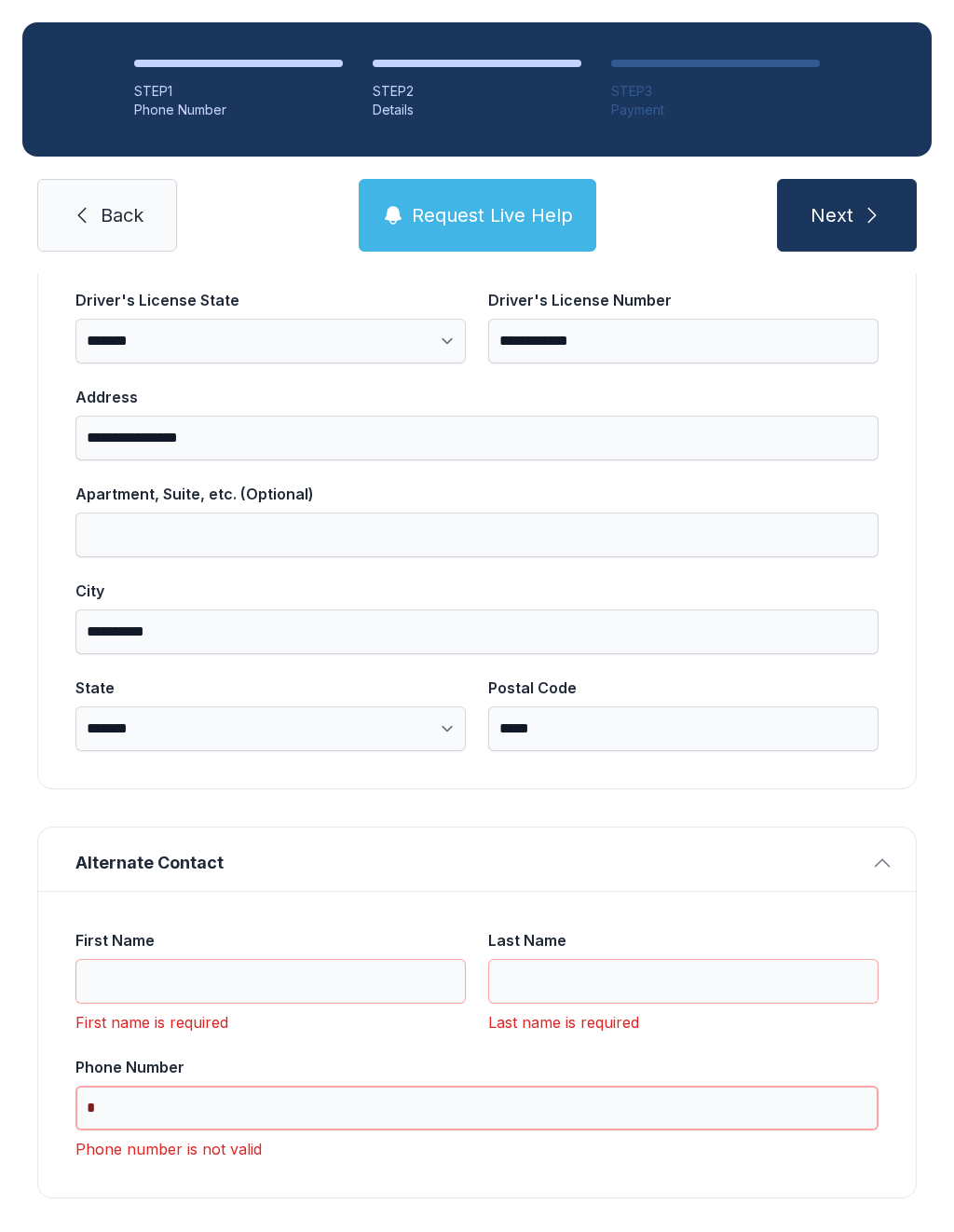
scroll to position [41, 0]
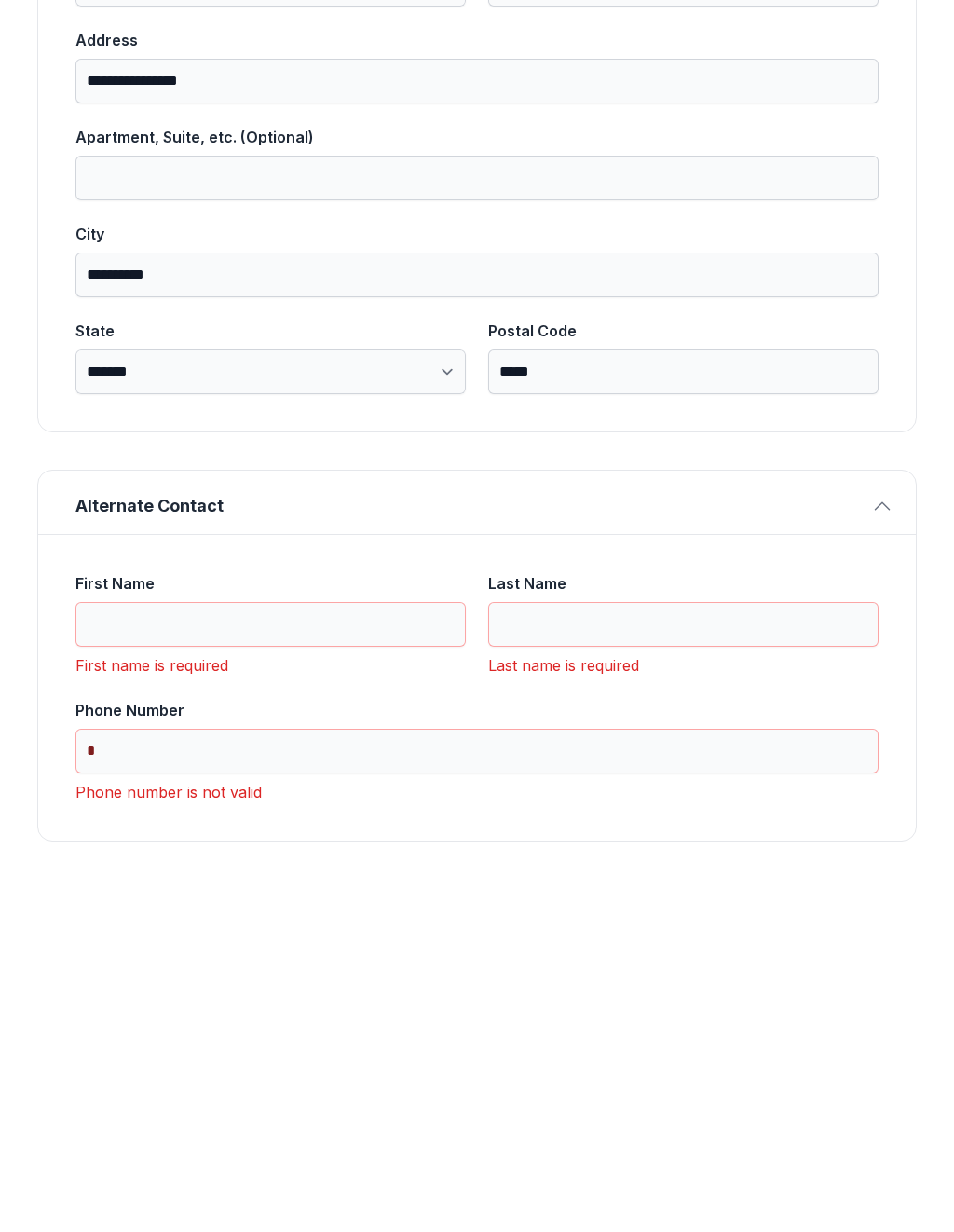
click at [293, 959] on input "First Name" at bounding box center [270, 981] width 390 height 45
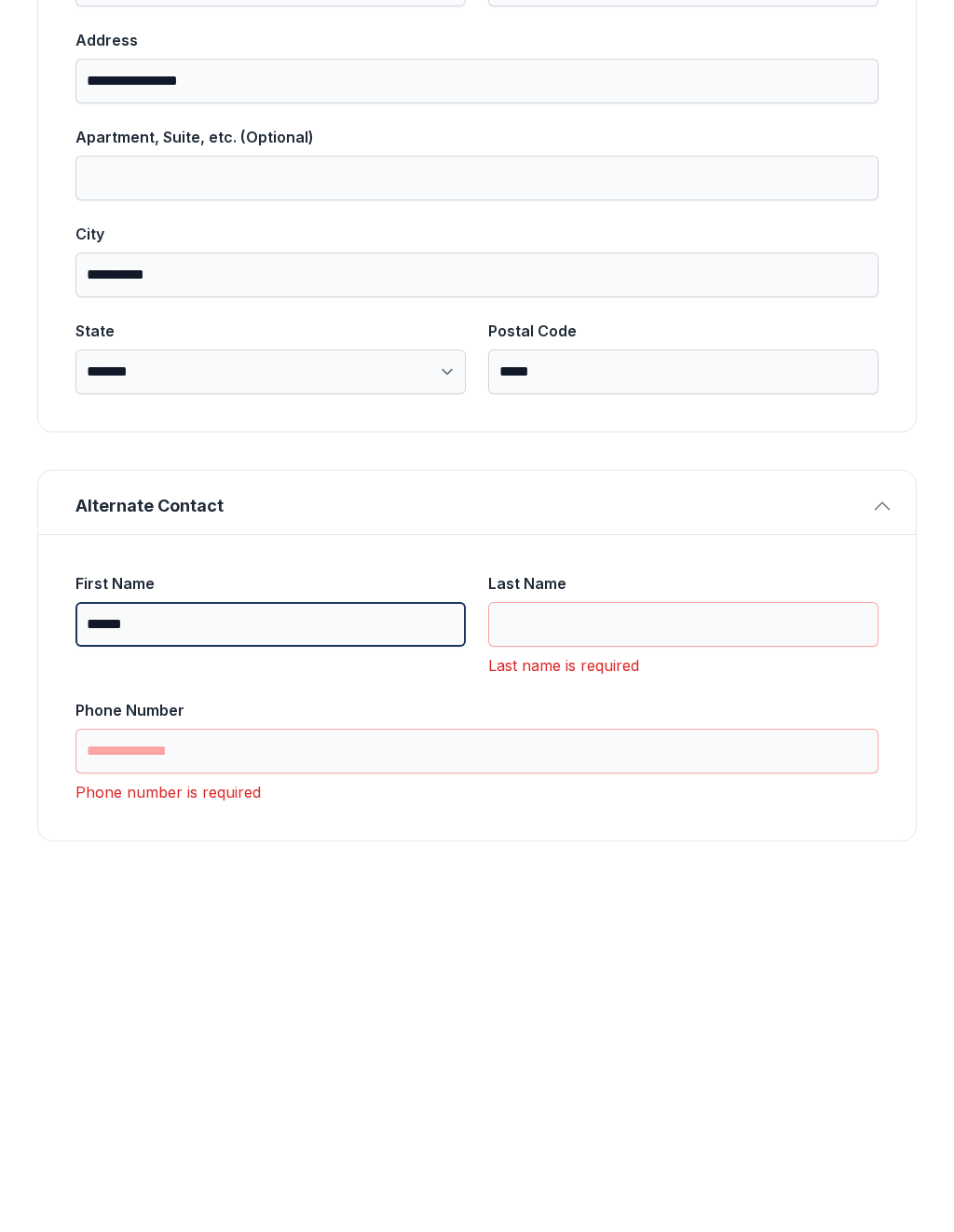
type input "******"
click at [627, 959] on input "Last Name" at bounding box center [683, 981] width 390 height 45
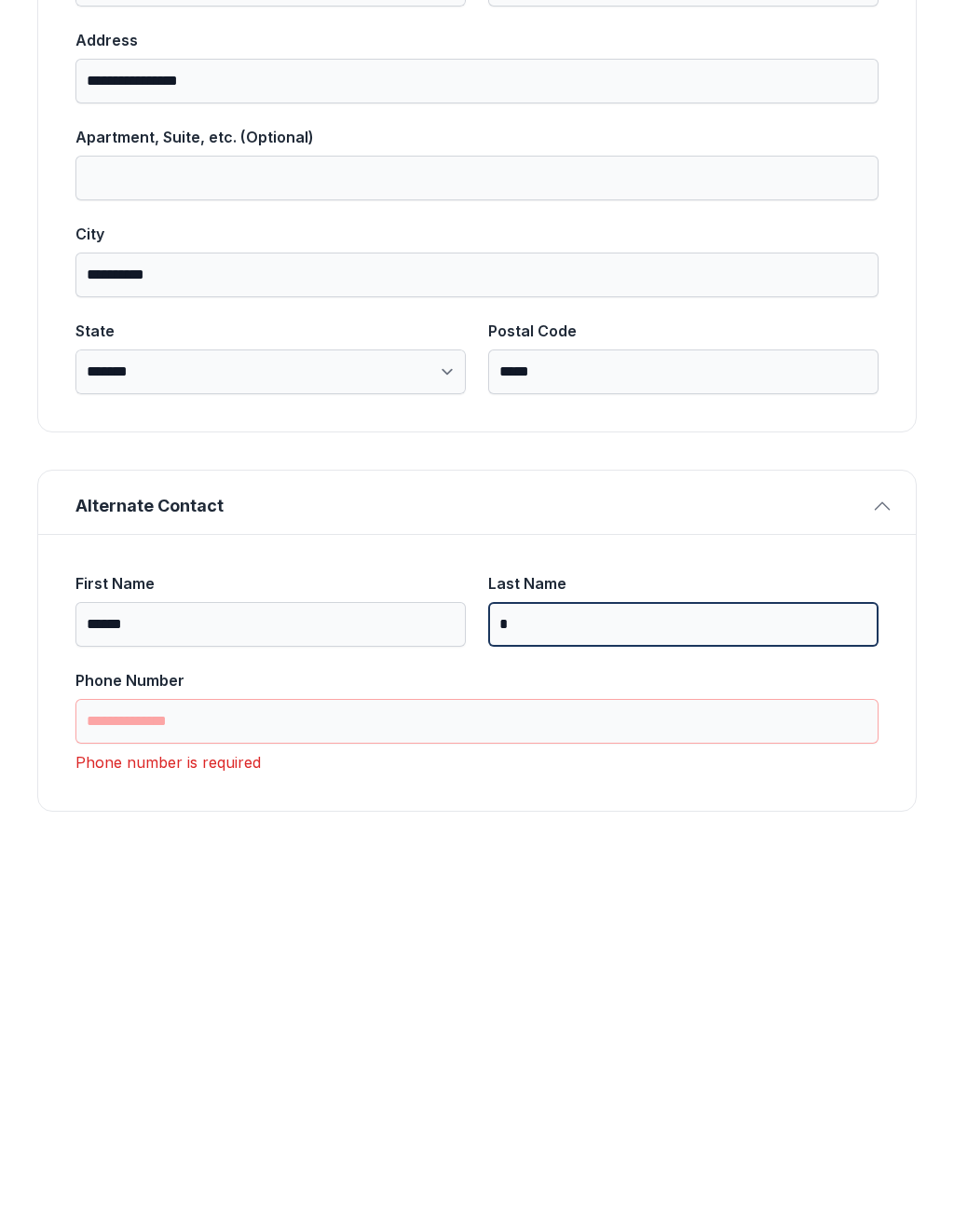
scroll to position [860, 0]
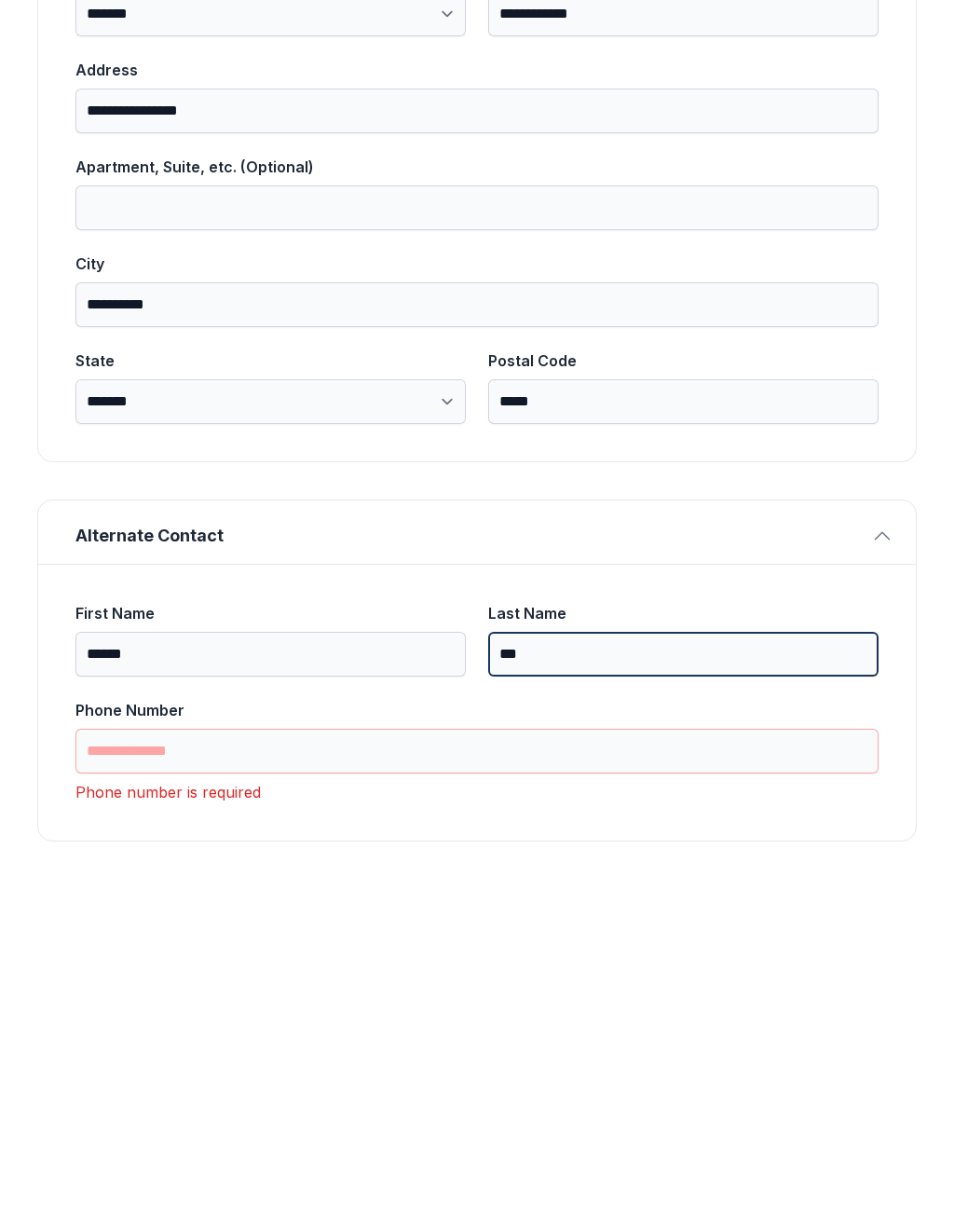
type input "***"
click at [323, 1086] on input "Phone Number" at bounding box center [477, 1108] width 804 height 45
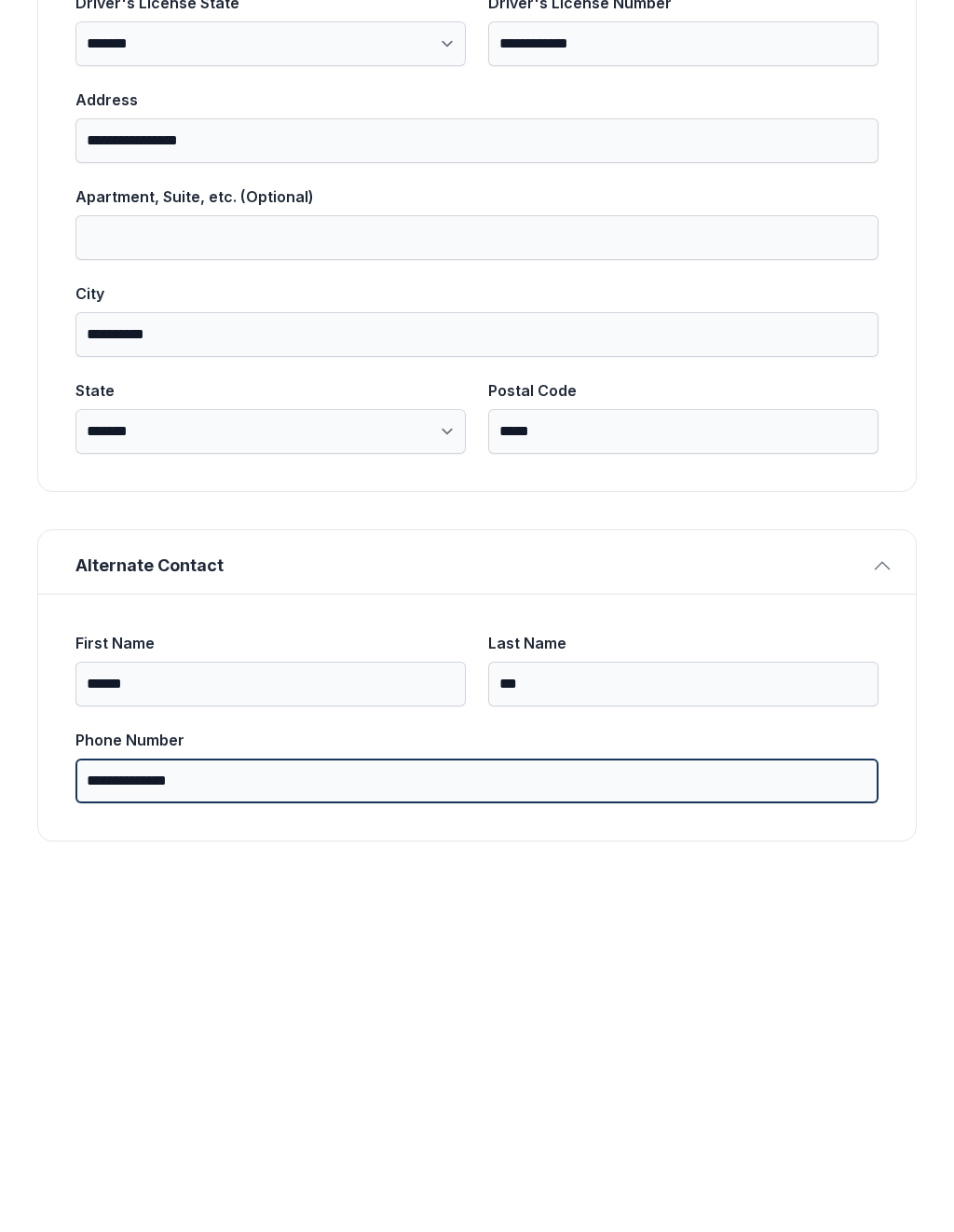
type input "**********"
click at [846, 179] on button "Next" at bounding box center [847, 215] width 139 height 73
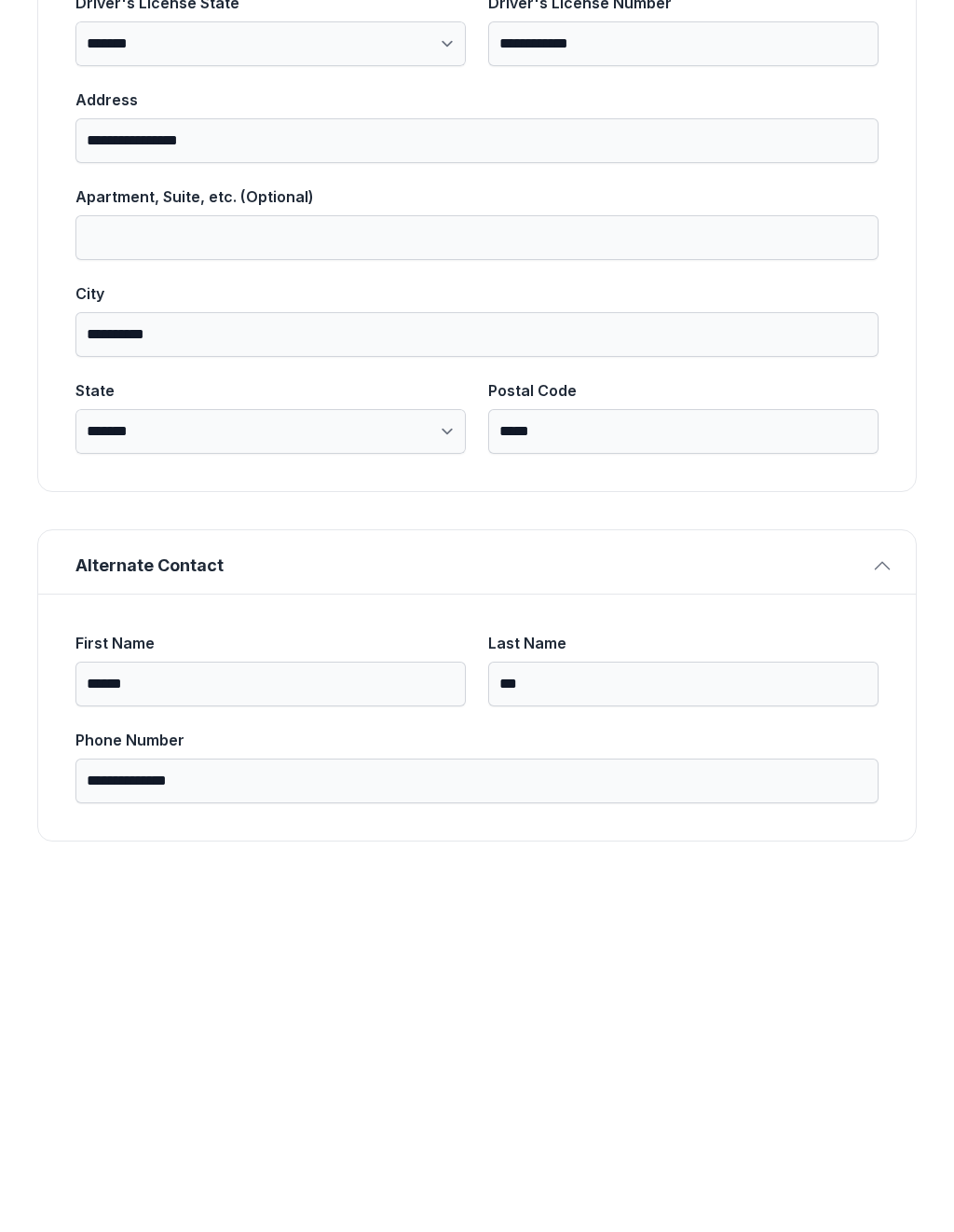
click at [846, 179] on button "Next" at bounding box center [847, 215] width 139 height 73
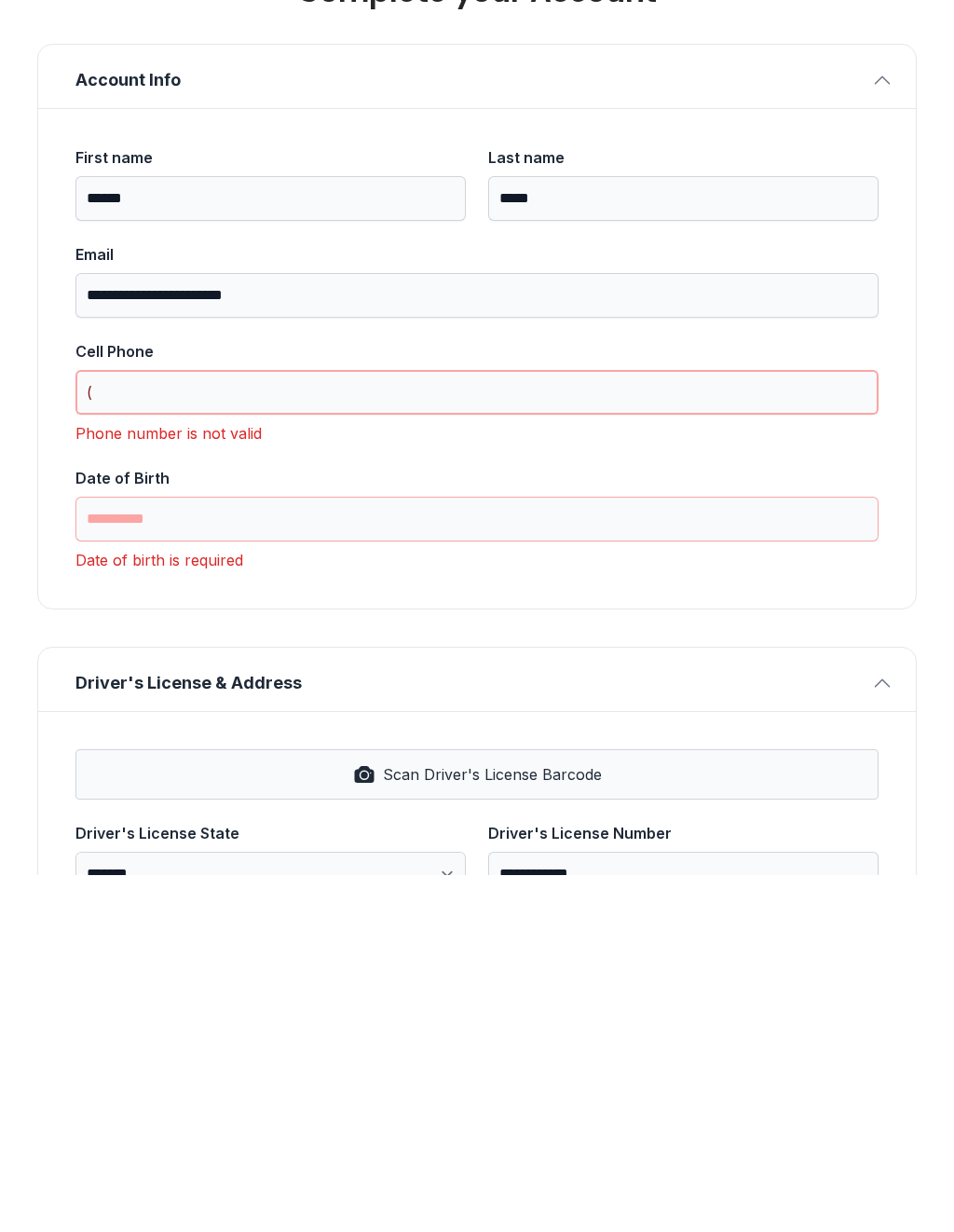
scroll to position [0, 0]
click at [376, 727] on input "(" at bounding box center [477, 750] width 804 height 45
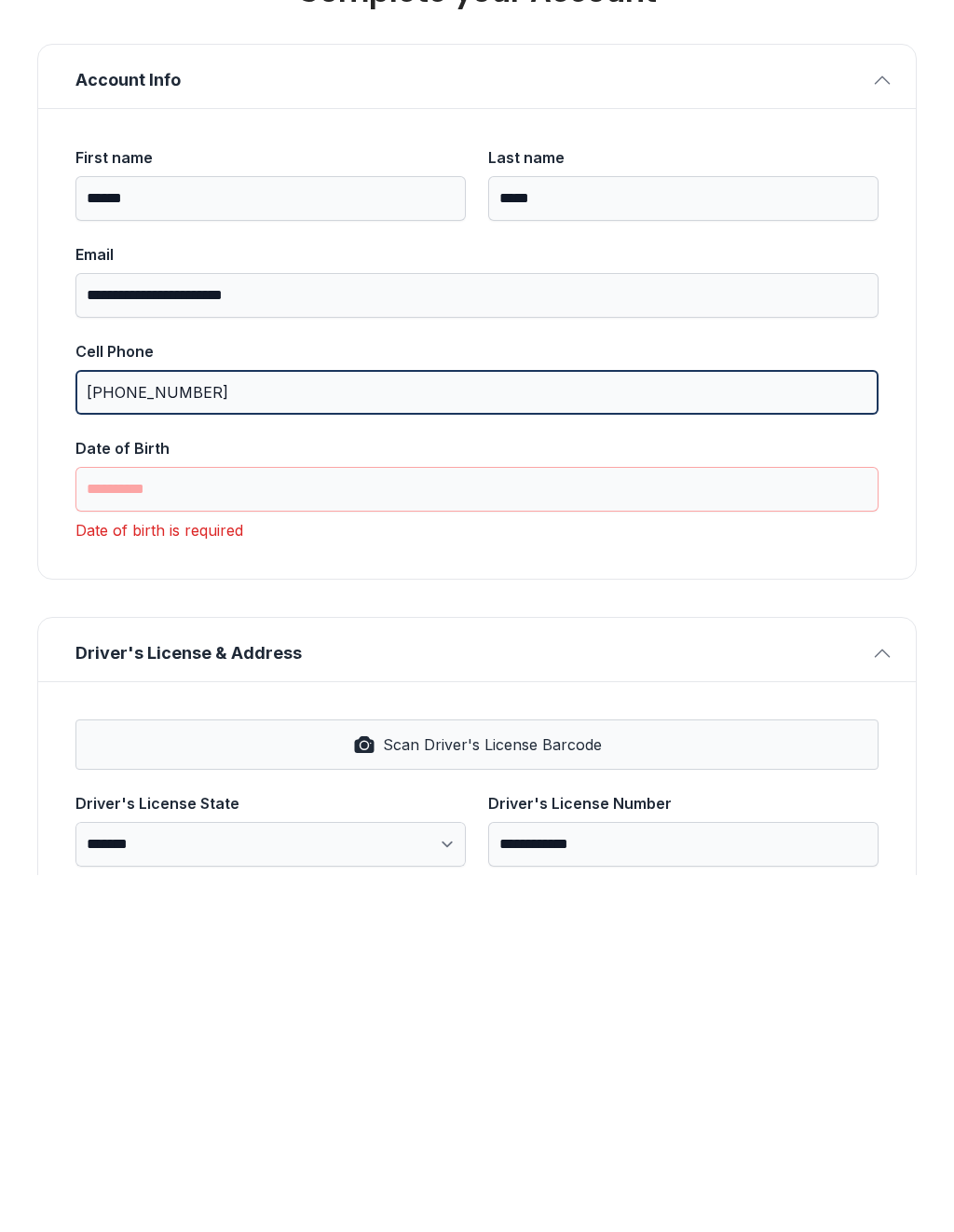
type input "[PHONE_NUMBER]"
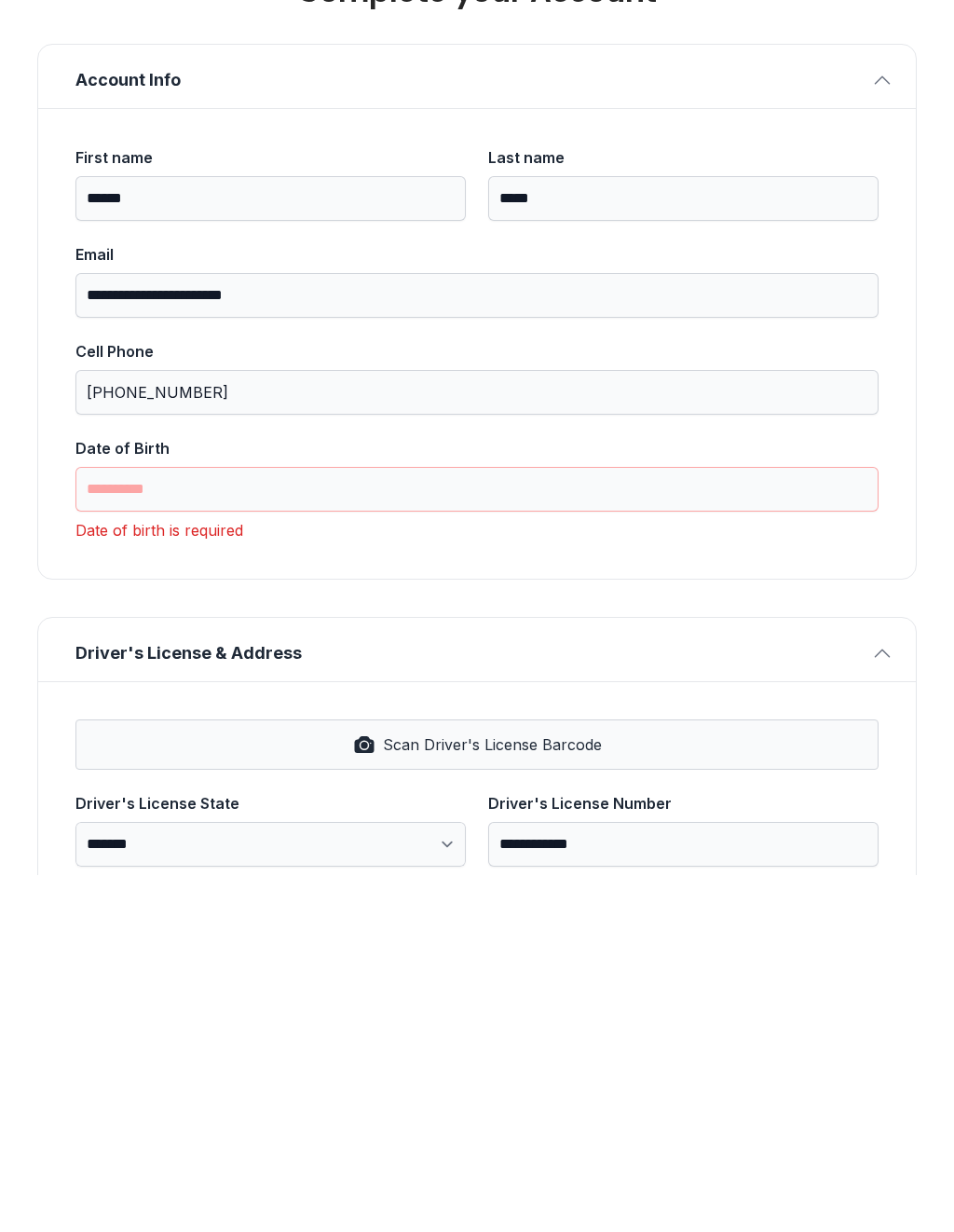
click at [335, 824] on input "Date of Birth" at bounding box center [477, 847] width 804 height 45
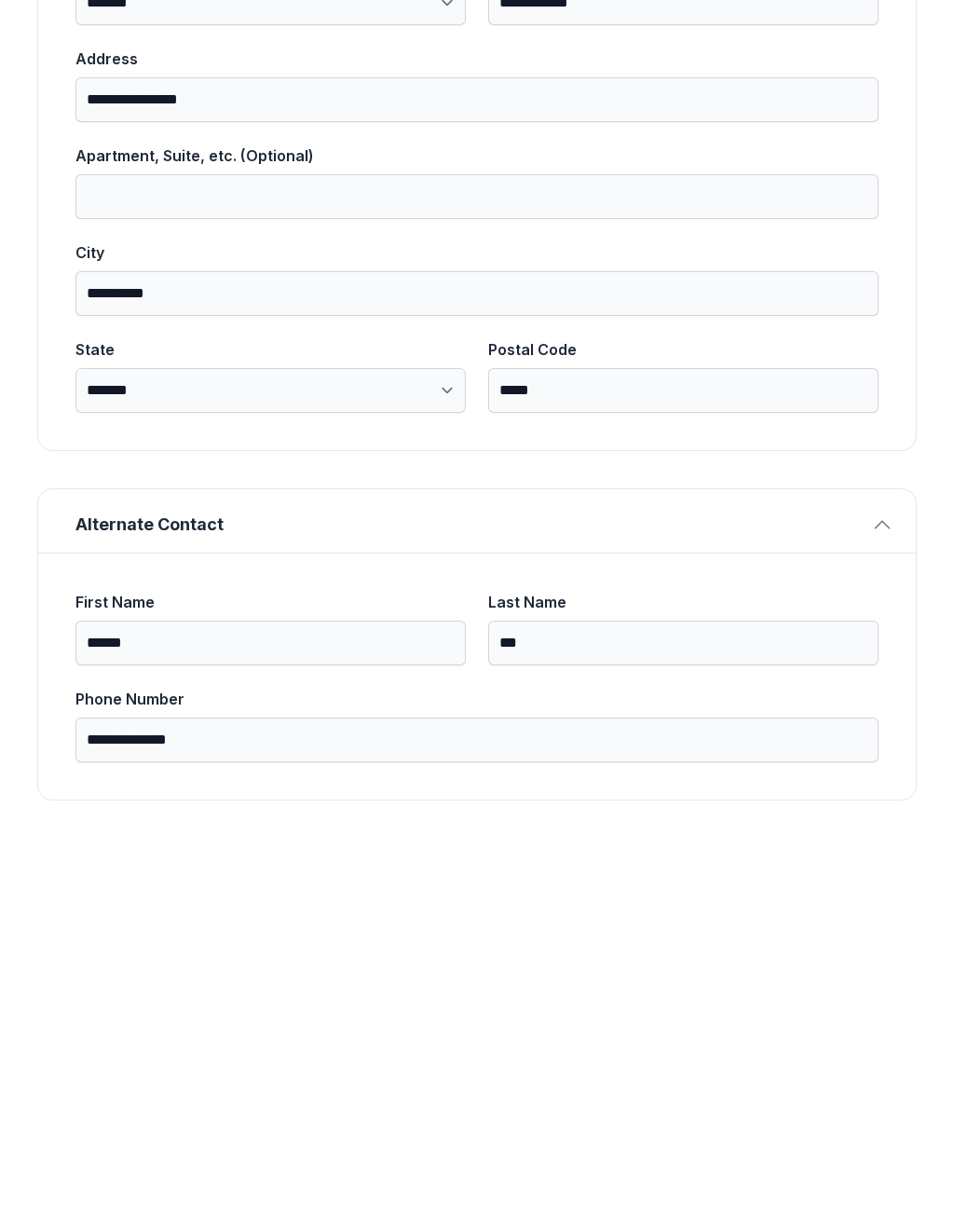
scroll to position [771, 0]
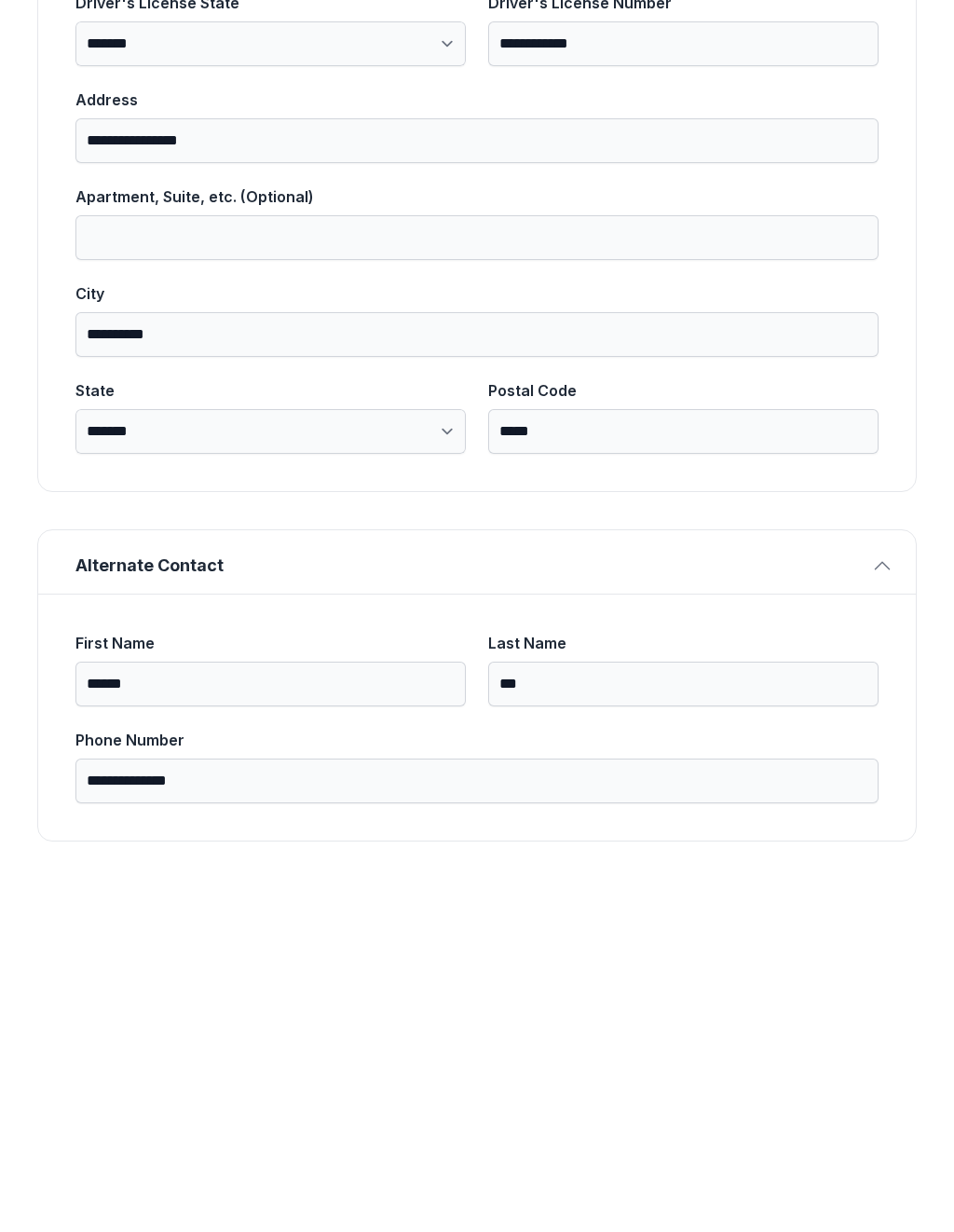
type input "**********"
click at [846, 179] on button "Next" at bounding box center [847, 215] width 139 height 73
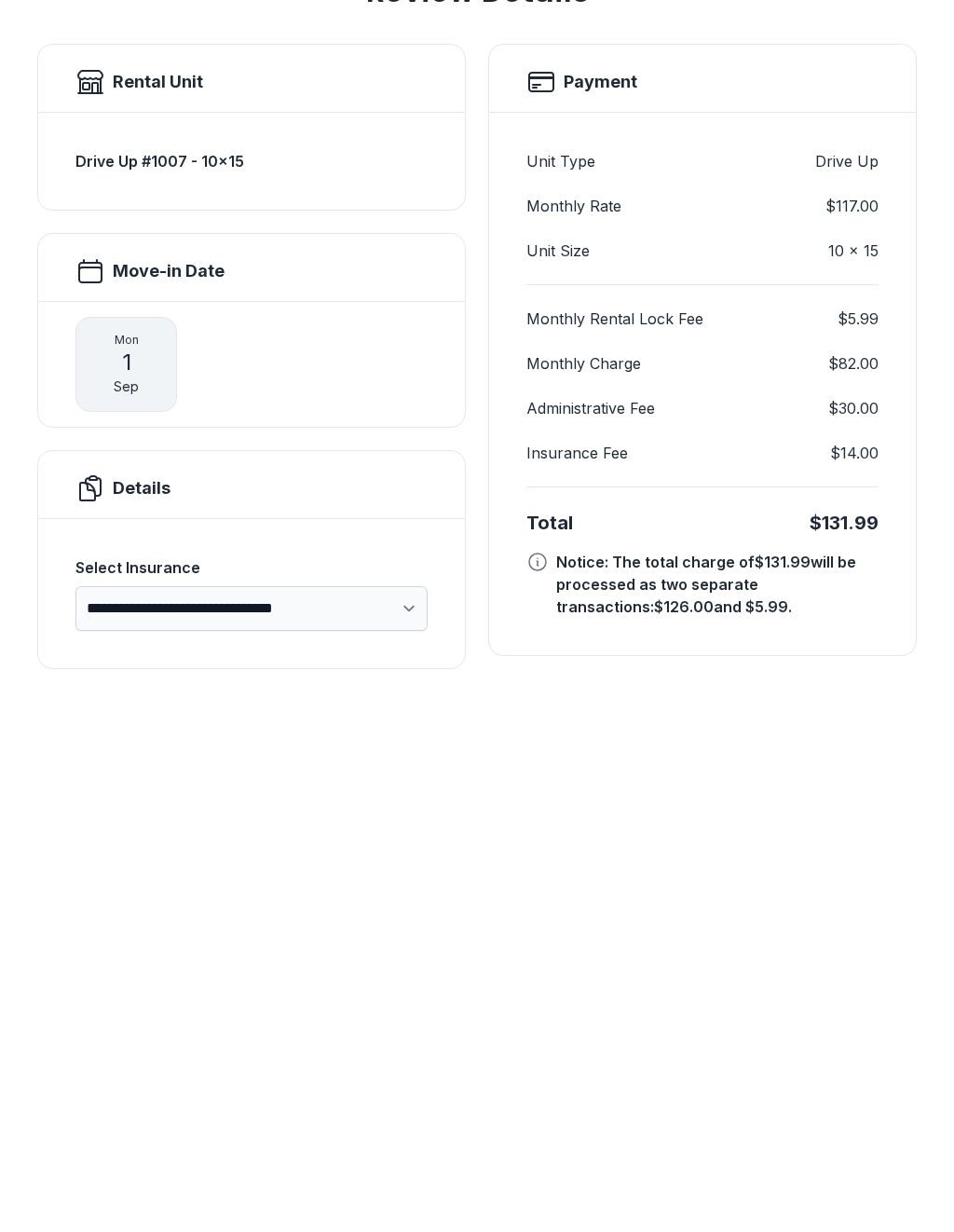
scroll to position [0, 0]
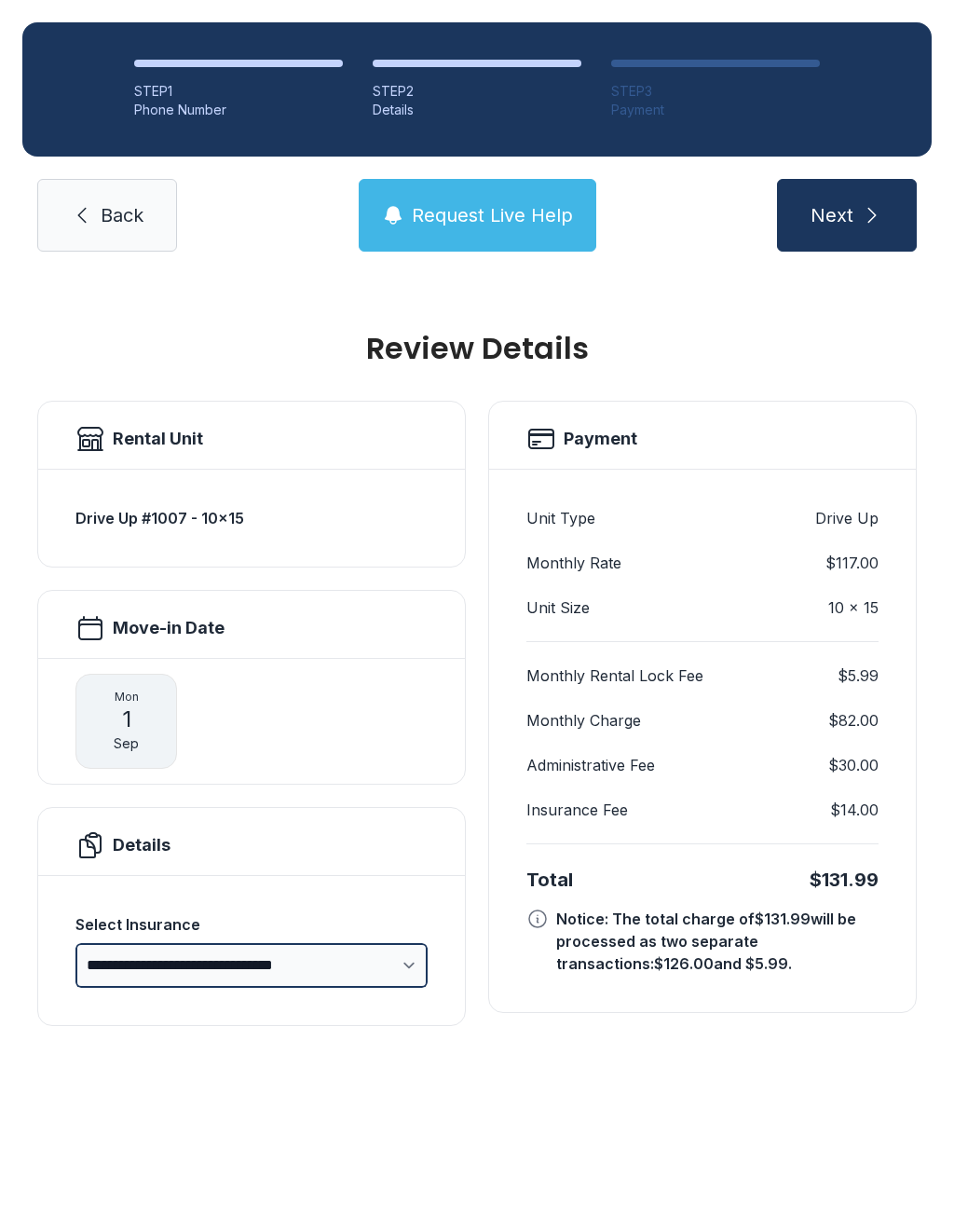
click at [345, 943] on select "**********" at bounding box center [252, 966] width 353 height 45
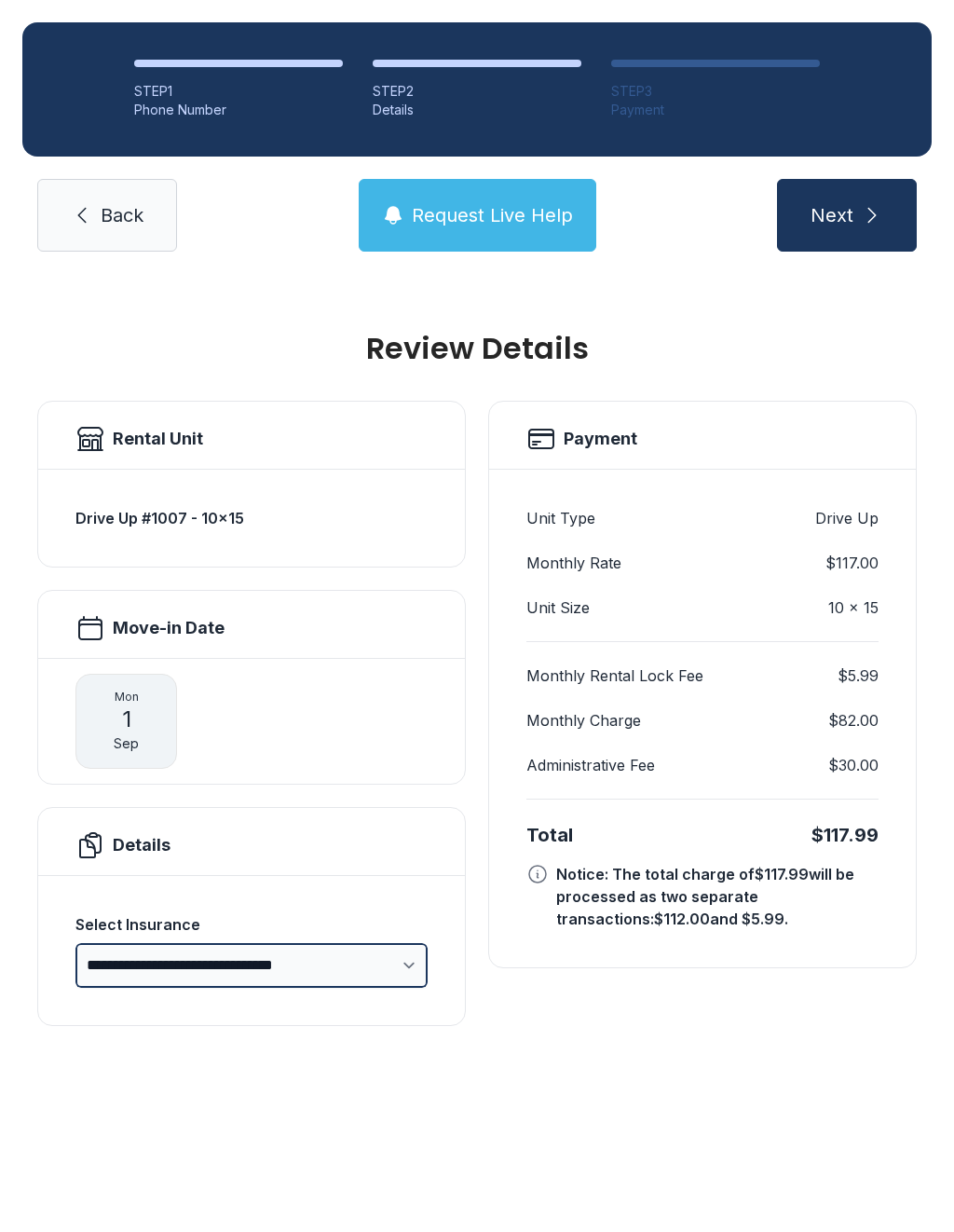
click at [362, 943] on select "**********" at bounding box center [252, 966] width 353 height 45
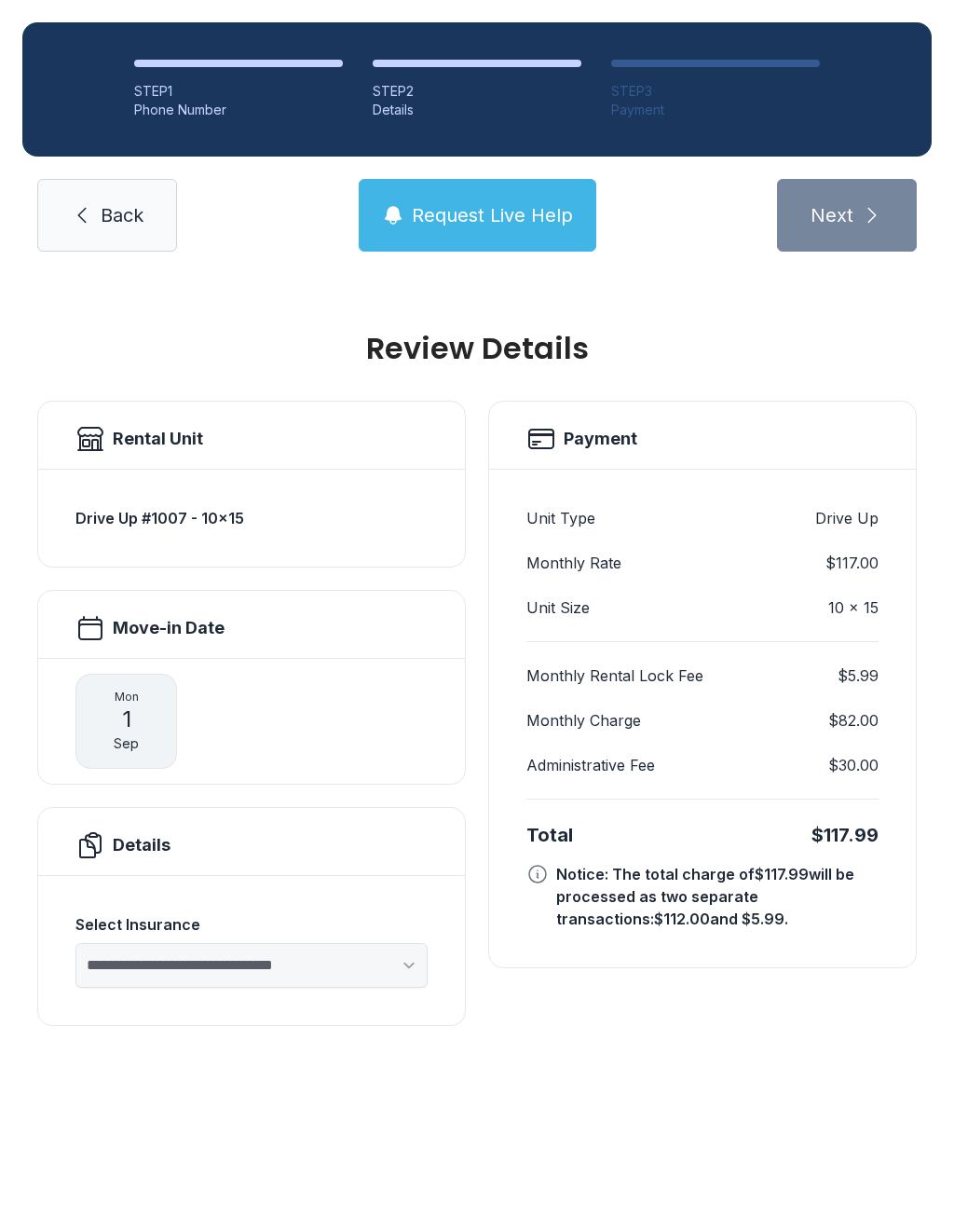
select select "****"
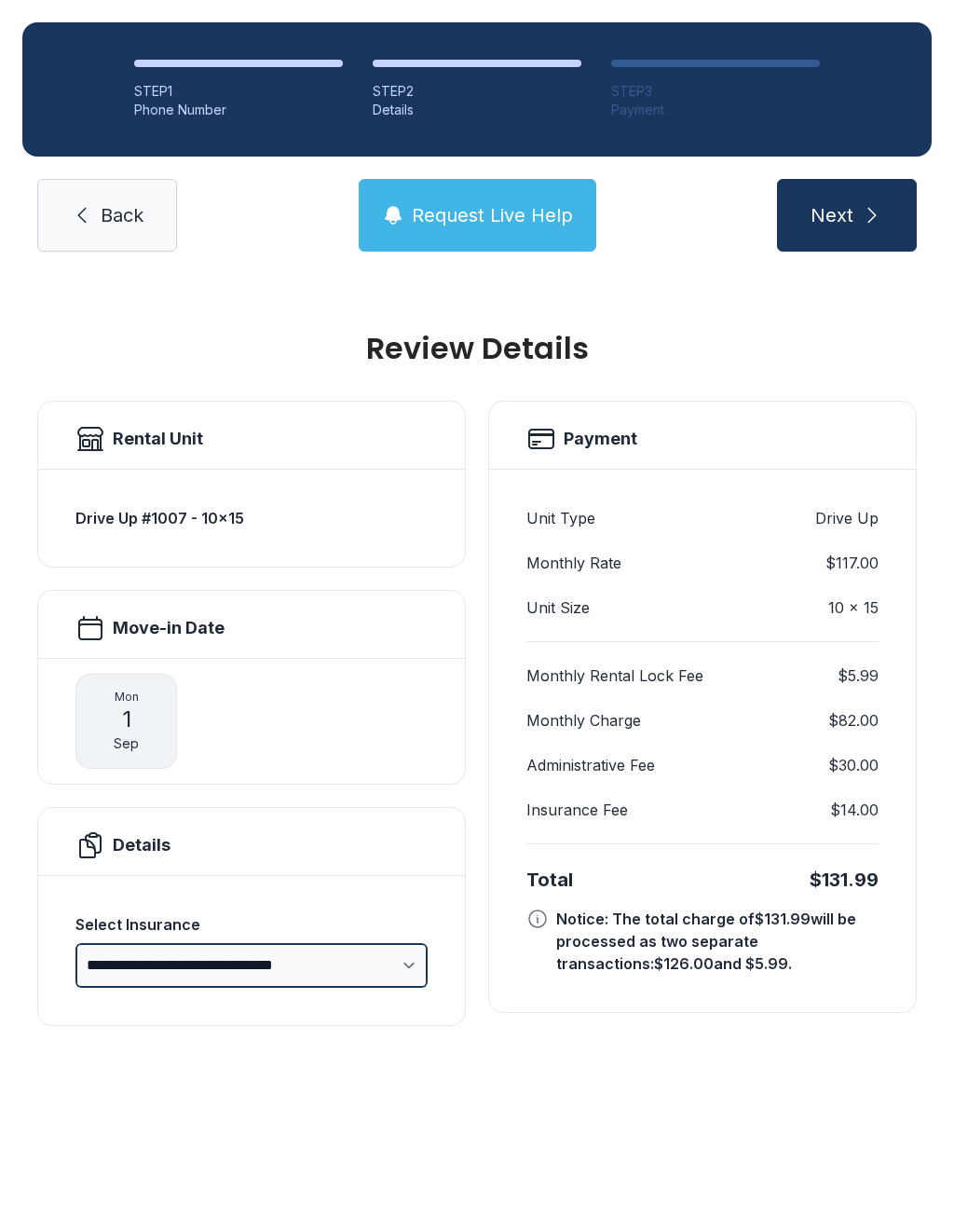
click at [345, 943] on select "**********" at bounding box center [252, 966] width 353 height 45
click at [123, 705] on span "1" at bounding box center [127, 720] width 10 height 30
click at [101, 202] on span "Back" at bounding box center [122, 215] width 43 height 26
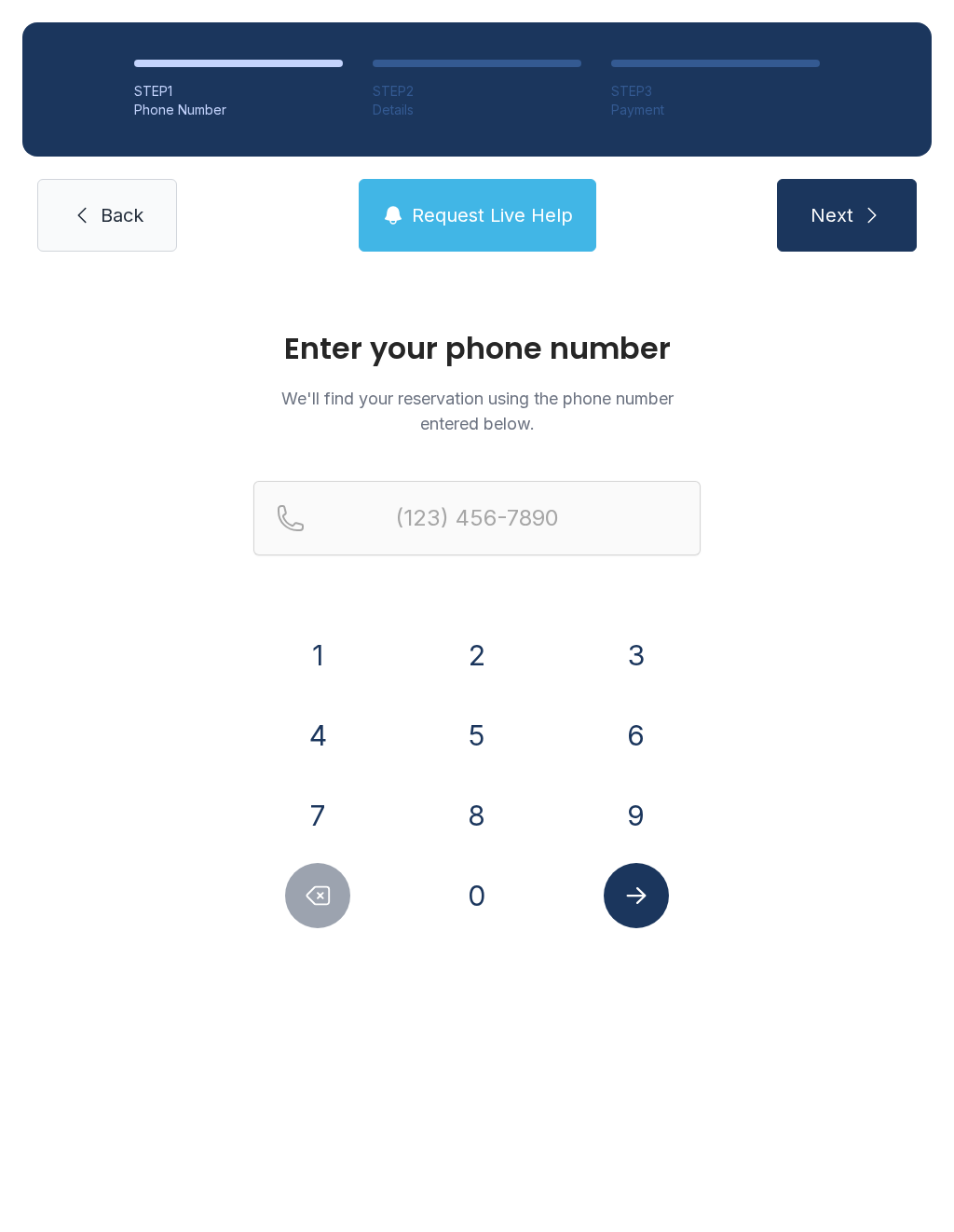
click at [111, 217] on span "Back" at bounding box center [122, 215] width 43 height 26
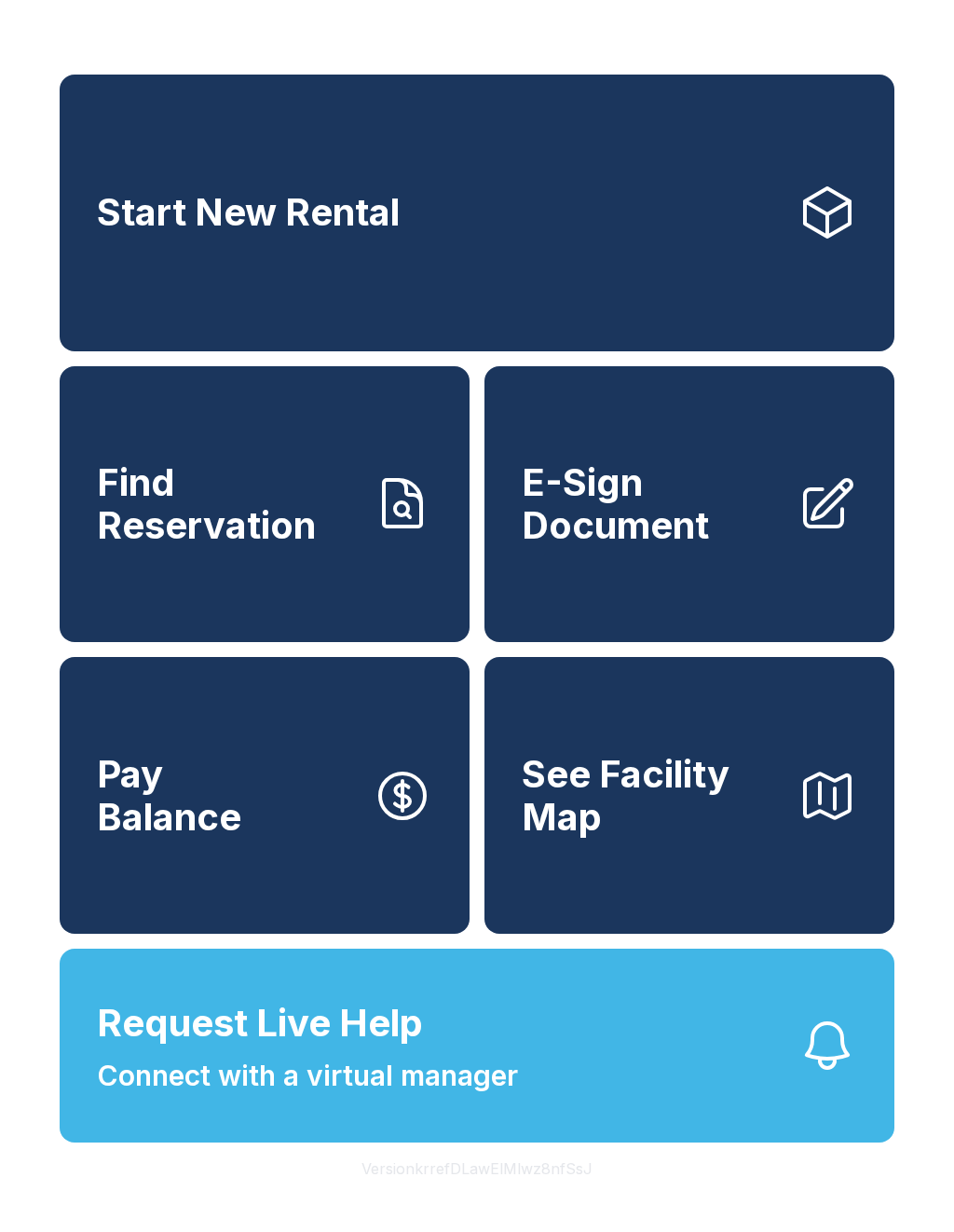
click at [630, 539] on span "E-Sign Document" at bounding box center [652, 504] width 261 height 85
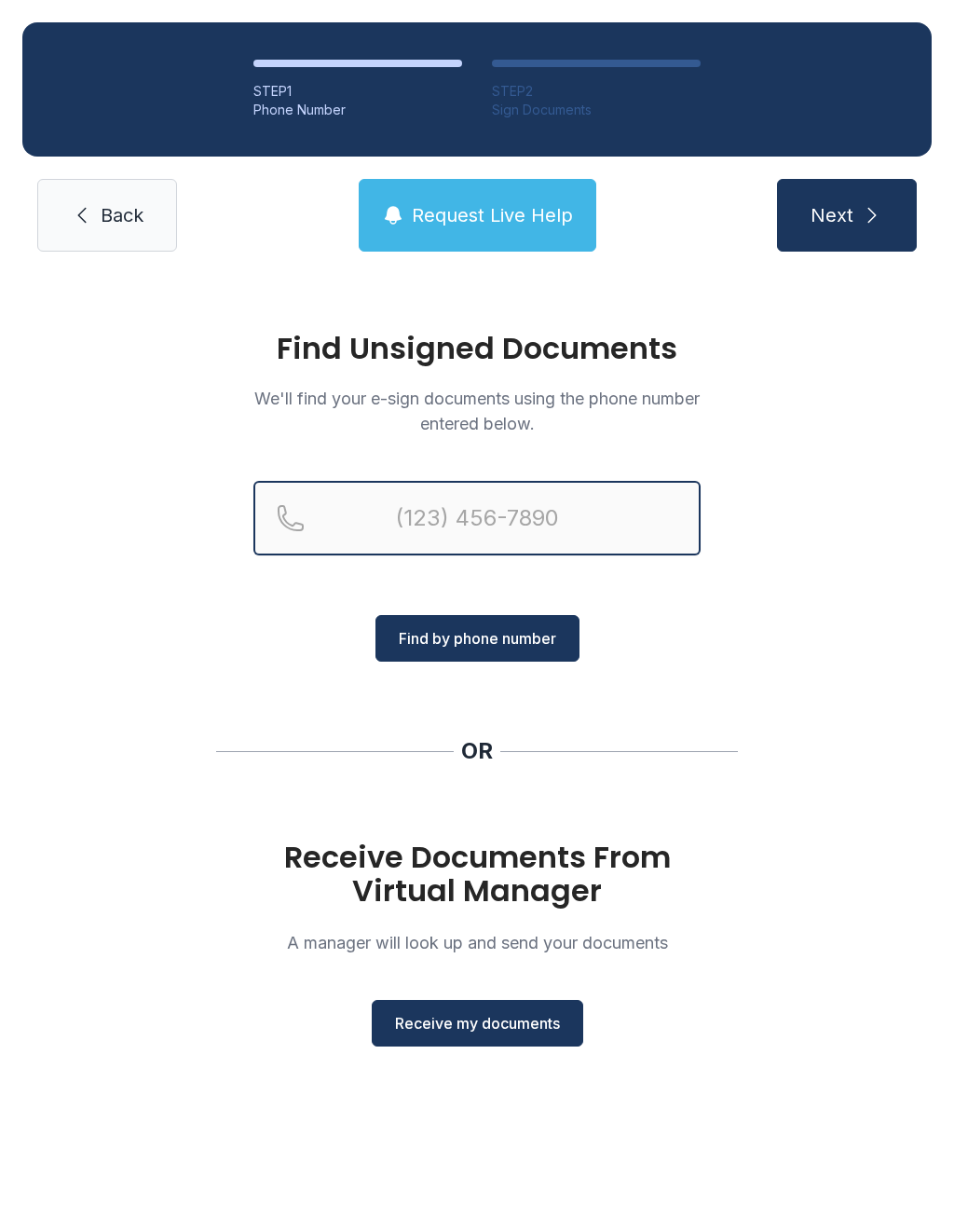
click at [488, 502] on input "Reservation phone number" at bounding box center [477, 518] width 447 height 75
type input "("
click at [846, 215] on button "Next" at bounding box center [847, 215] width 139 height 73
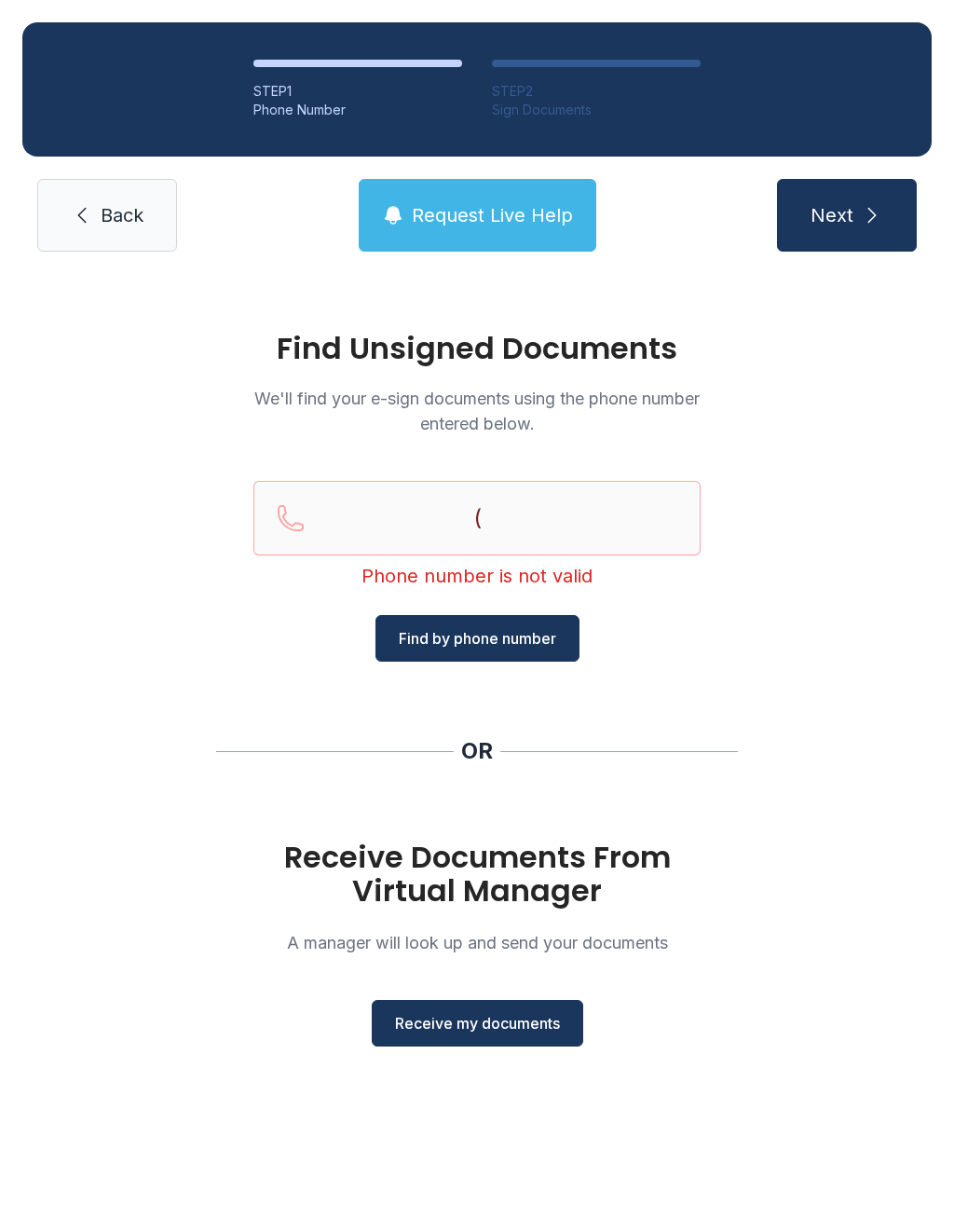
click at [104, 202] on span "Back" at bounding box center [122, 215] width 43 height 26
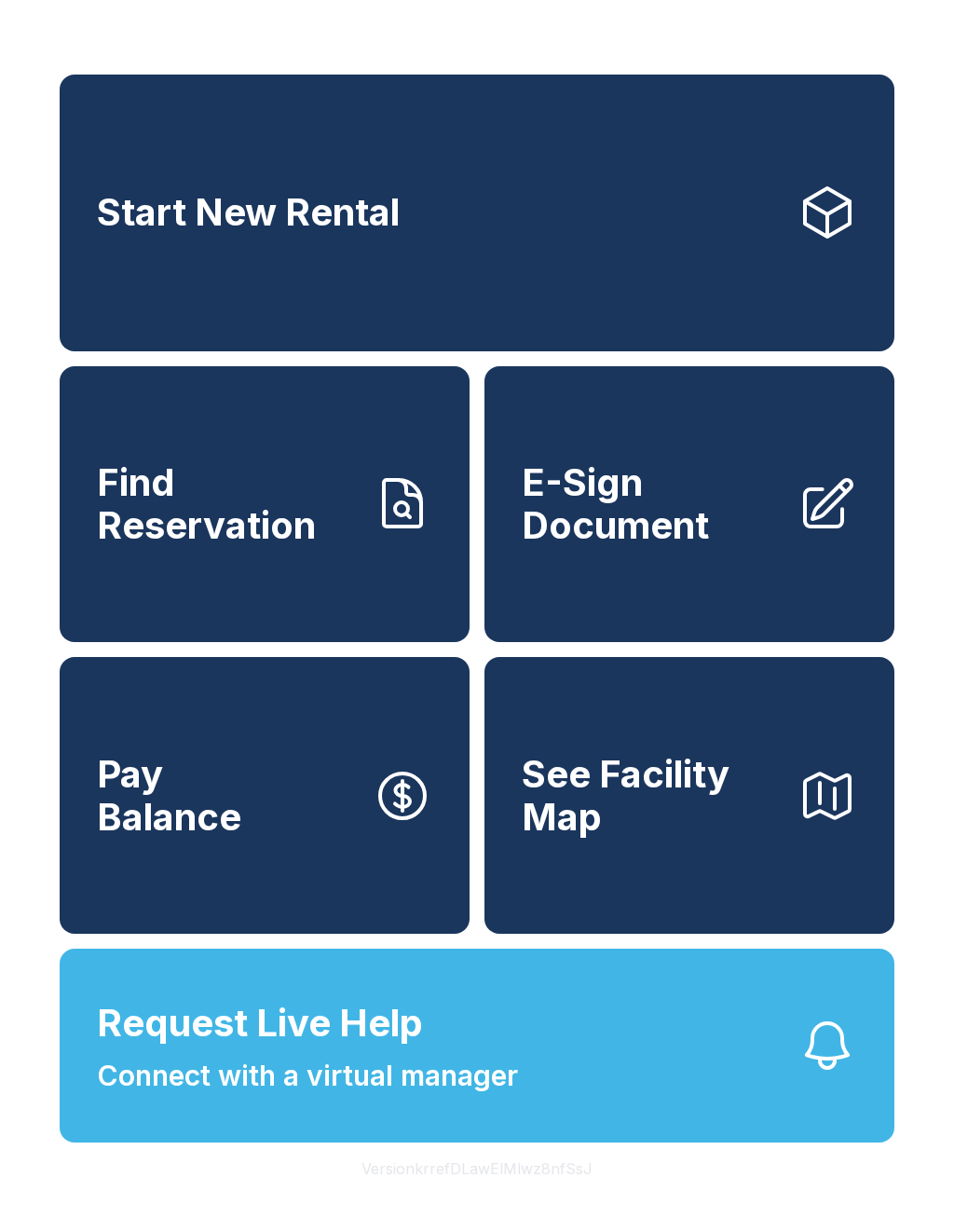
click at [93, 222] on link "Start New Rental" at bounding box center [477, 213] width 835 height 277
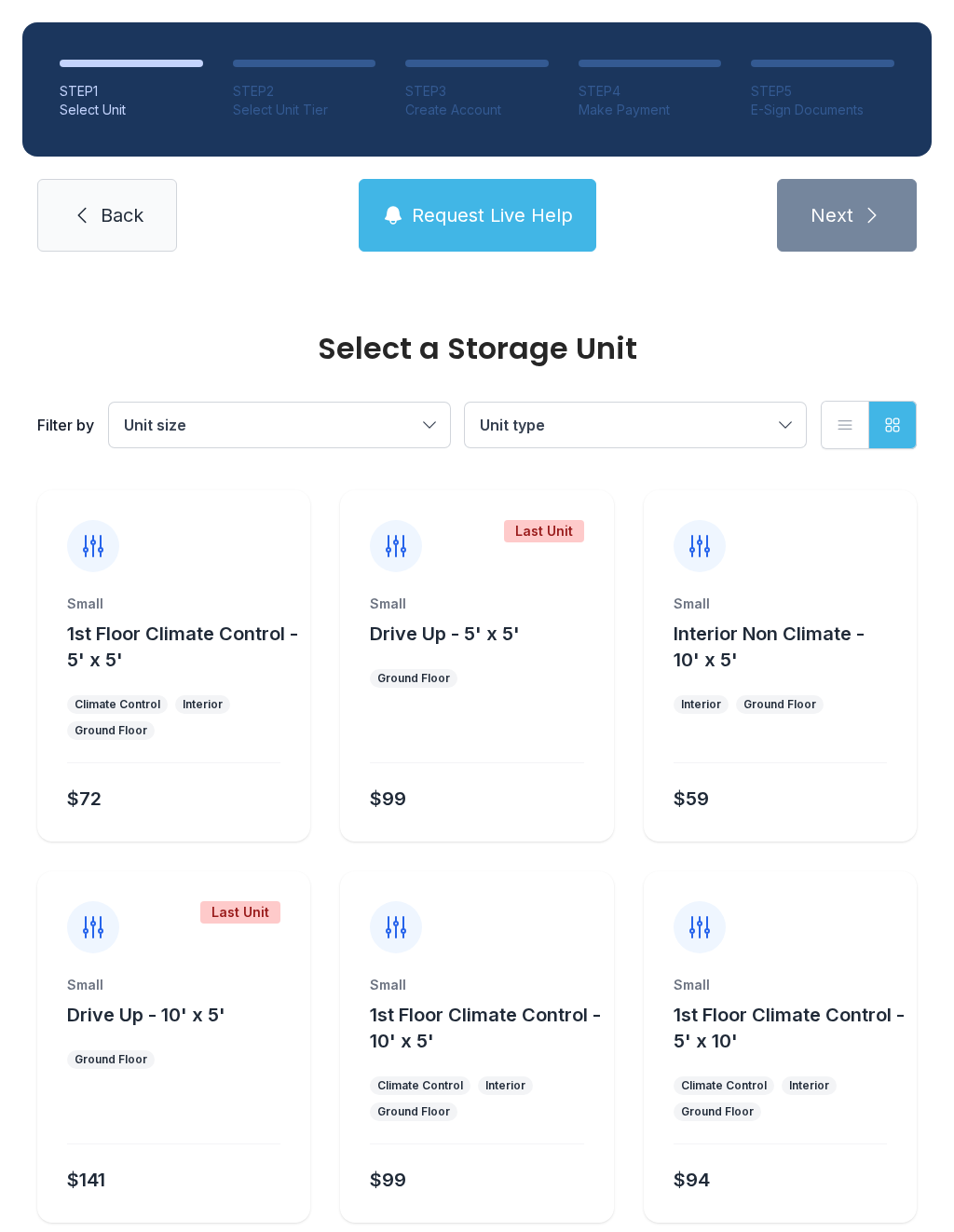
click at [107, 233] on link "Back" at bounding box center [107, 215] width 139 height 73
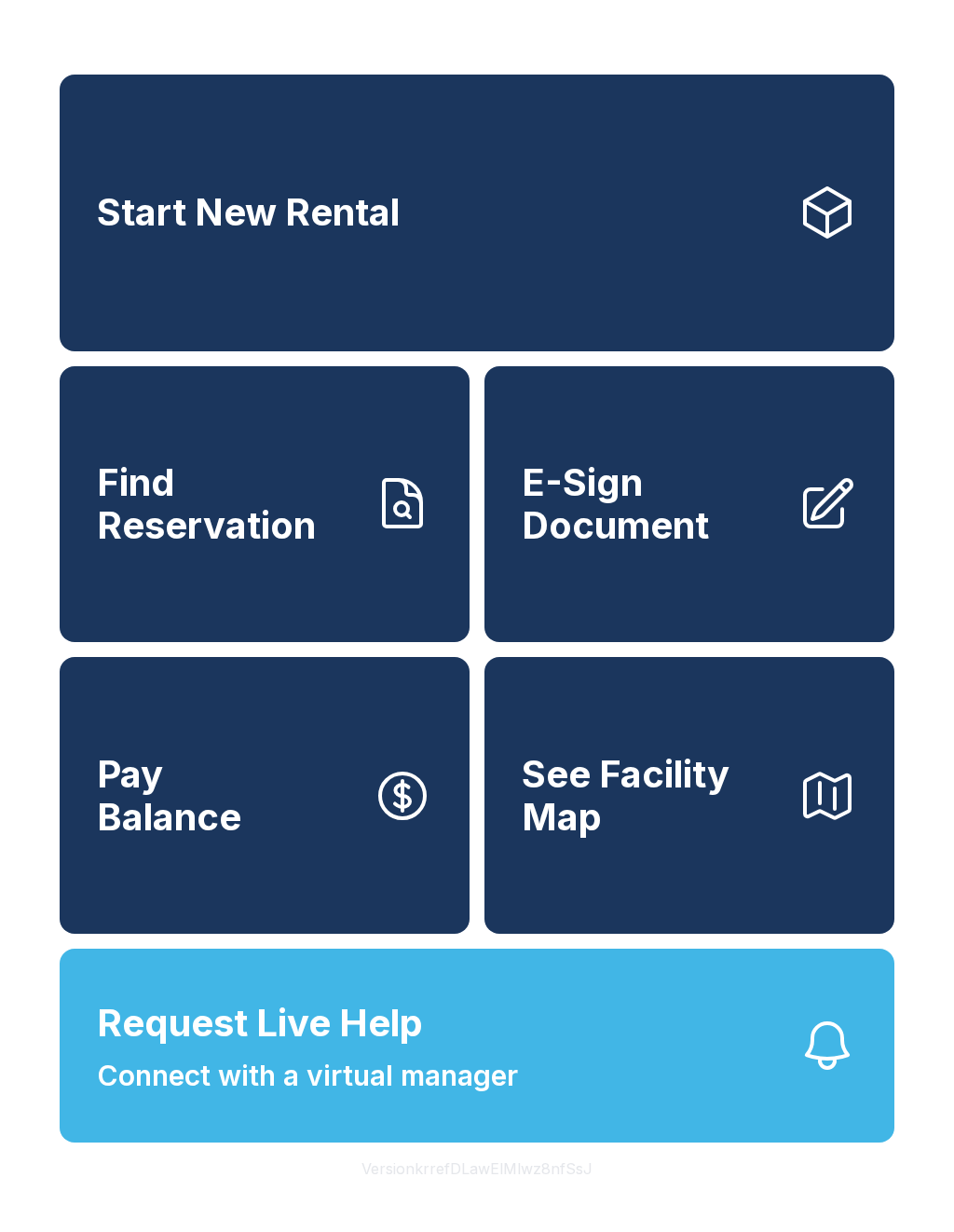
click at [650, 570] on link "E-Sign Document" at bounding box center [689, 505] width 410 height 277
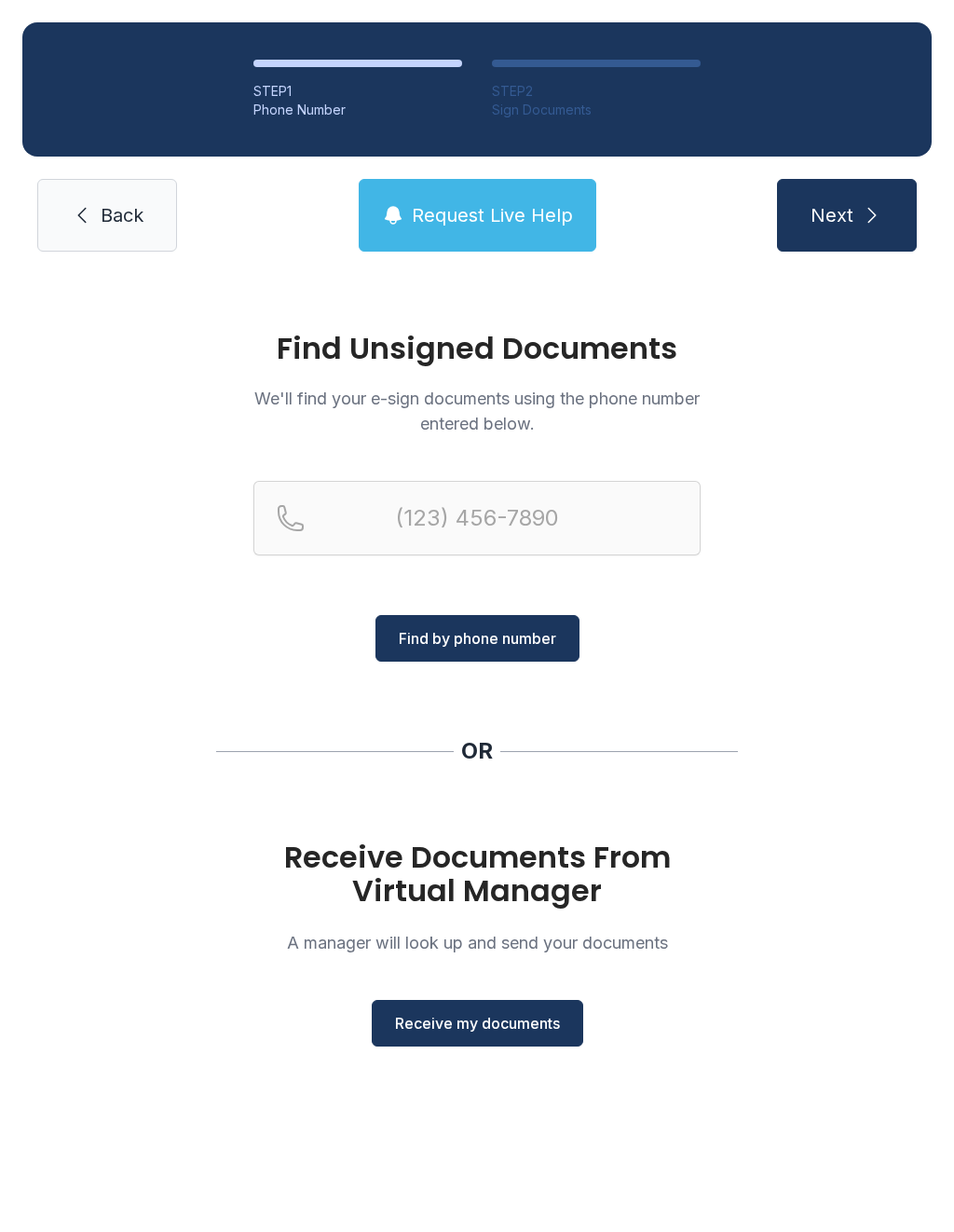
click at [512, 1045] on button "Receive my documents" at bounding box center [477, 1024] width 211 height 46
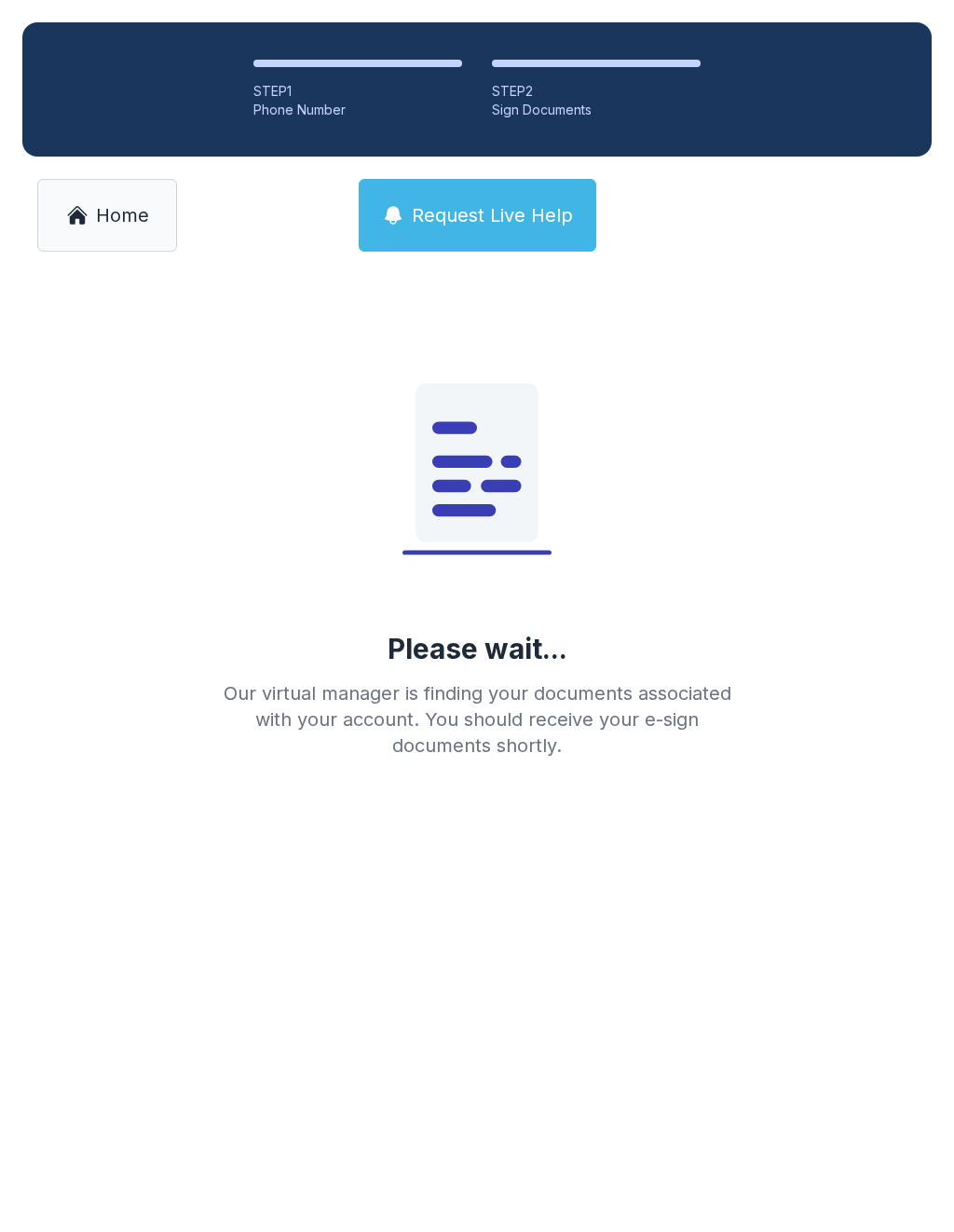
click at [521, 1032] on main "Please wait... Our virtual manager is finding your documents associated with yo…" at bounding box center [477, 753] width 954 height 958
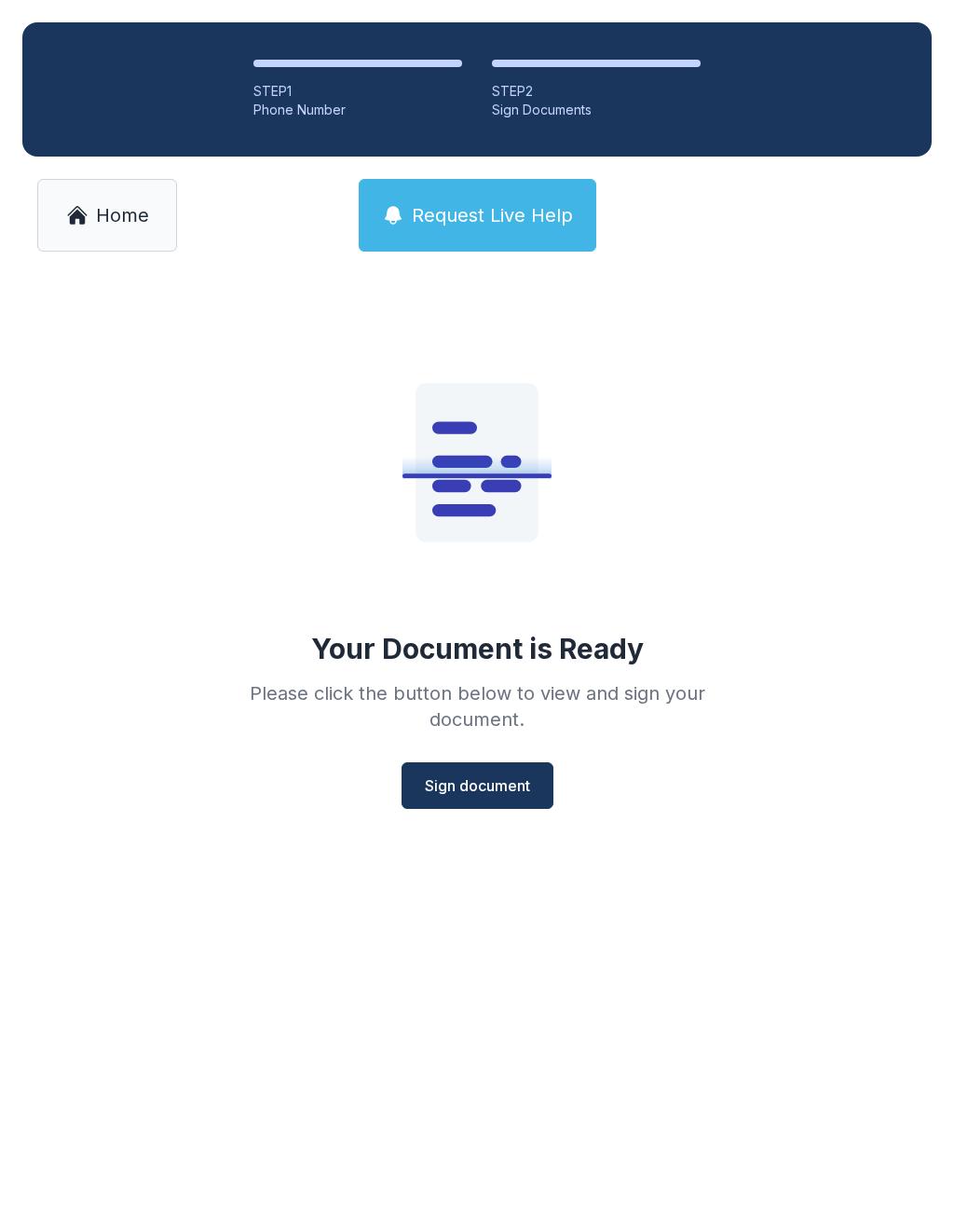
click at [485, 785] on span "Sign document" at bounding box center [477, 785] width 106 height 22
